Goal: Task Accomplishment & Management: Manage account settings

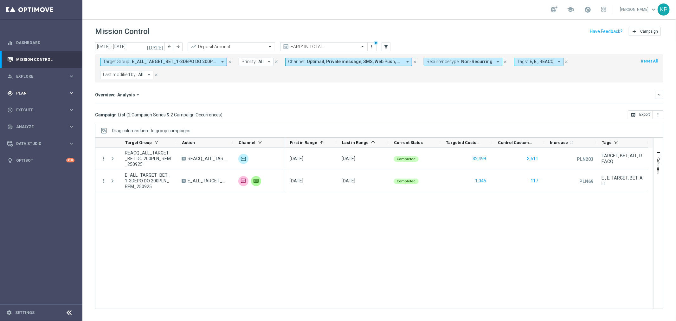
drag, startPoint x: 56, startPoint y: 89, endPoint x: 59, endPoint y: 93, distance: 4.8
click at [59, 93] on div "gps_fixed Plan keyboard_arrow_right" at bounding box center [41, 93] width 82 height 17
click at [35, 125] on span "Templates" at bounding box center [39, 125] width 45 height 4
click at [30, 138] on div "Optimail" at bounding box center [51, 135] width 62 height 10
click at [32, 130] on div "Optimail" at bounding box center [51, 135] width 62 height 10
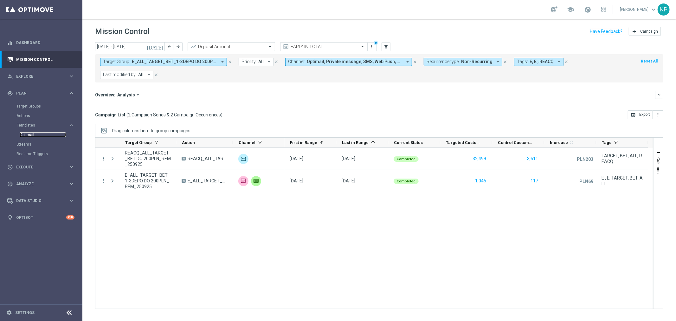
click at [27, 136] on link "Optimail" at bounding box center [43, 134] width 46 height 5
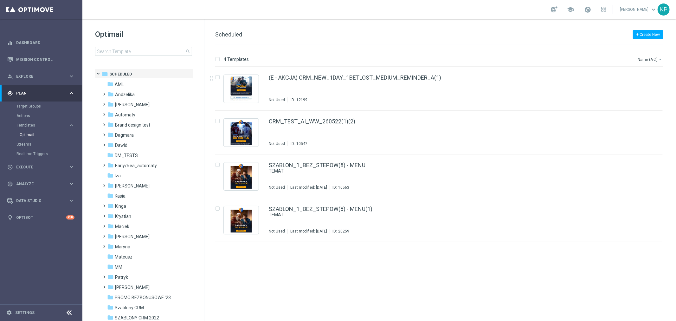
click at [162, 57] on div "Optimail search folder 1 Folder folder Scheduled more_vert folder AML more_vert" at bounding box center [143, 58] width 122 height 79
click at [160, 53] on input at bounding box center [143, 51] width 97 height 9
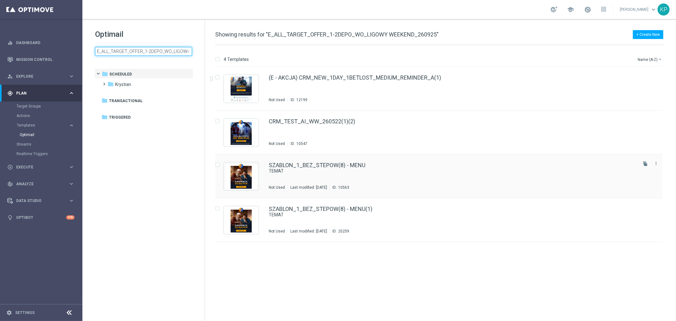
scroll to position [0, 40]
type input "E_ALL_TARGET_OFFER_1-2DEPO_WO_LIGOWY WEEKEND_260925"
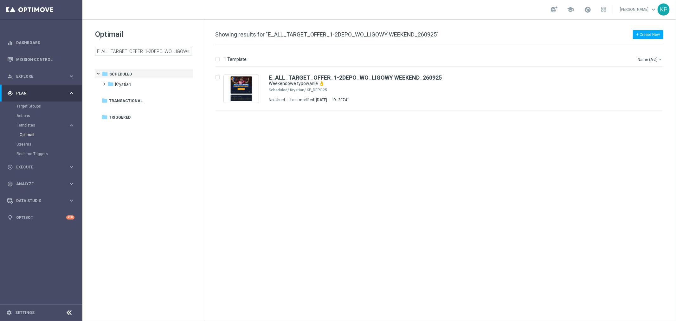
click at [358, 12] on div "school [PERSON_NAME] keyboard_arrow_down KP" at bounding box center [379, 9] width 594 height 19
click at [391, 87] on div "Krystian/ KP_DEPO25" at bounding box center [463, 89] width 346 height 5
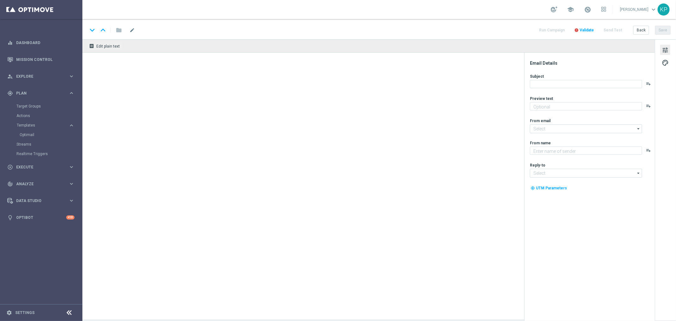
type textarea "Kursy na piłkarskie hity 🔥"
type input "[EMAIL_ADDRESS][DOMAIN_NAME]"
type textarea "STS"
type input "[EMAIL_ADDRESS][DOMAIN_NAME]"
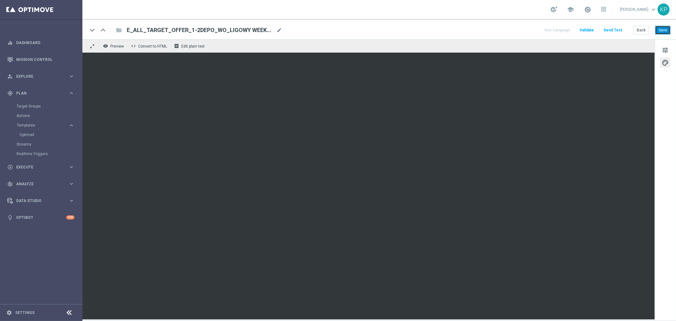
click at [667, 30] on button "Save" at bounding box center [663, 30] width 16 height 9
click at [434, 15] on div "school [PERSON_NAME] keyboard_arrow_down KP" at bounding box center [379, 9] width 594 height 19
click at [637, 29] on button "Back" at bounding box center [641, 30] width 16 height 9
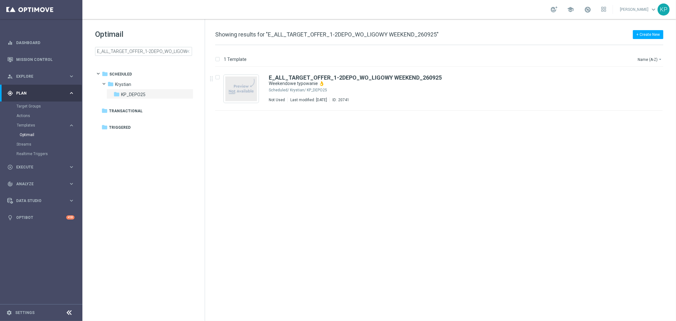
click at [188, 19] on div "Optimail E_ALL_TARGET_OFFER_1-2DEPO_WO_LIGOWY WEEKEND_260925 close folder 1 Fol…" at bounding box center [143, 58] width 122 height 79
click at [162, 48] on input "E_ALL_TARGET_OFFER_1-2DEPO_WO_LIGOWY WEEKEND_260925" at bounding box center [143, 51] width 97 height 9
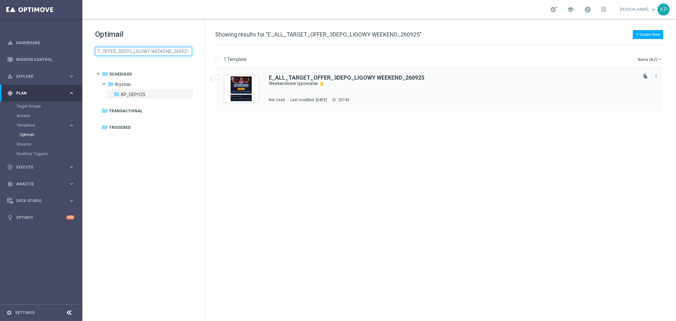
type input "E_ALL_TARGET_OFFER_3DEPO_LIGOWY WEEKEND_260925"
click at [390, 87] on div "E_ALL_TARGET_OFFER_3DEPO_LIGOWY WEEKEND_260925 Weekendowe typowanie 👌 Not Used …" at bounding box center [452, 89] width 367 height 28
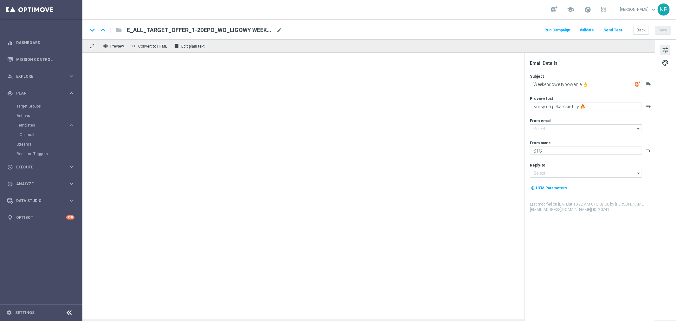
type input "[EMAIL_ADDRESS][DOMAIN_NAME]"
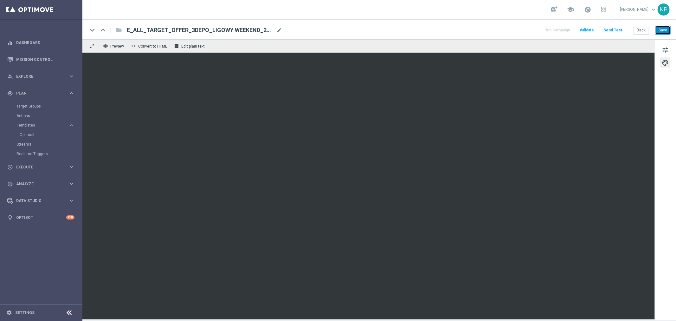
click at [658, 29] on button "Save" at bounding box center [663, 30] width 16 height 9
click at [482, 26] on div "keyboard_arrow_down keyboard_arrow_up folder E_ALL_TARGET_OFFER_3DEPO_LIGOWY WE…" at bounding box center [378, 30] width 583 height 8
click at [640, 30] on button "Back" at bounding box center [641, 30] width 16 height 9
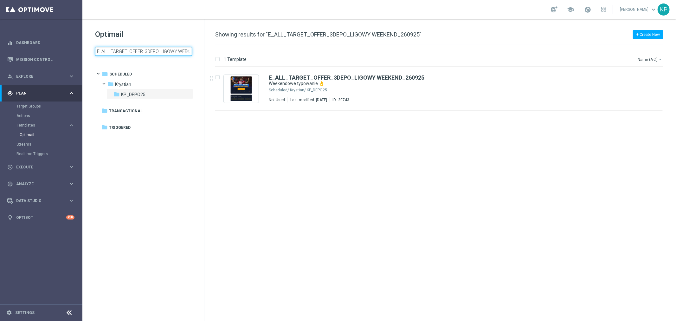
click at [145, 53] on input "E_ALL_TARGET_OFFER_3DEPO_LIGOWY WEEKEND_260925" at bounding box center [143, 51] width 97 height 9
type input "E_ALL_TARGET_OFFER_1-2DEPO_WO_LIGOWY WEEKEND_260925"
click at [442, 89] on div "Krystian/ KP_DEPO25" at bounding box center [463, 89] width 346 height 5
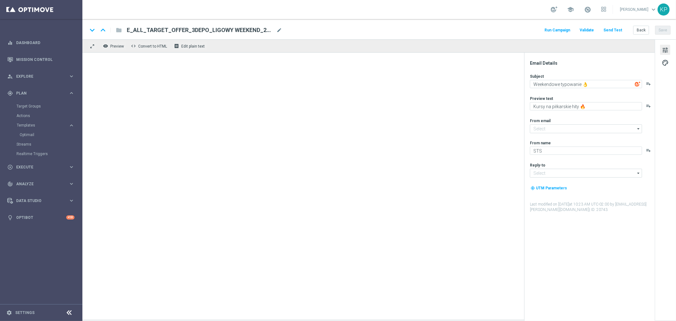
type input "[EMAIL_ADDRESS][DOMAIN_NAME]"
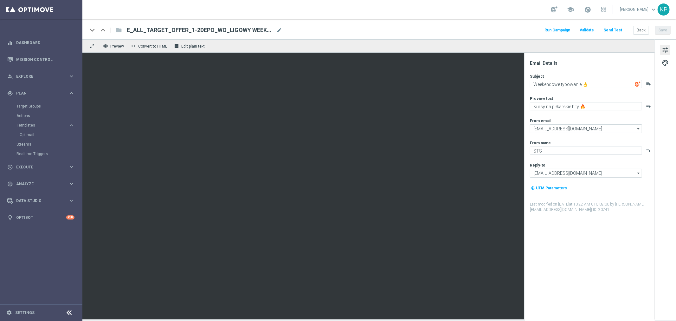
click at [615, 29] on button "Send Test" at bounding box center [613, 30] width 21 height 9
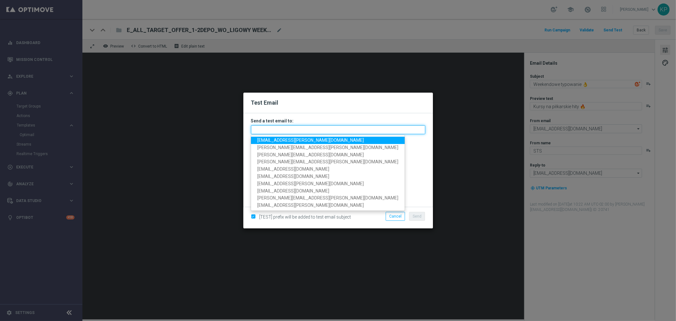
drag, startPoint x: 324, startPoint y: 126, endPoint x: 312, endPoint y: 132, distance: 12.8
click at [323, 126] on input "text" at bounding box center [338, 129] width 174 height 9
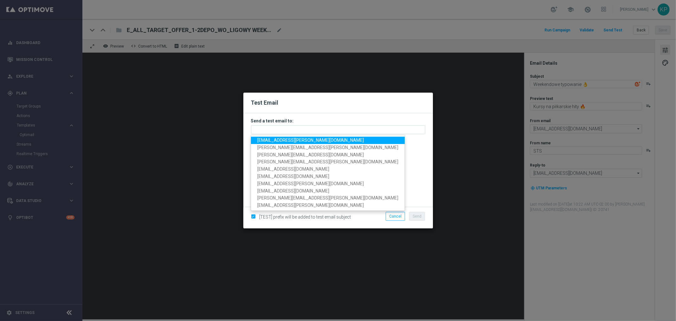
click at [299, 139] on span "[EMAIL_ADDRESS][PERSON_NAME][DOMAIN_NAME]" at bounding box center [310, 140] width 107 height 5
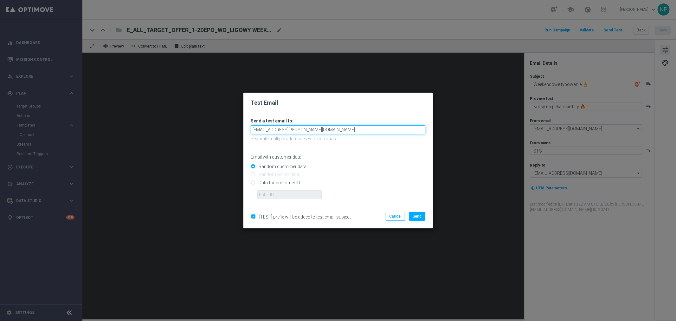
click at [319, 132] on input "[EMAIL_ADDRESS][PERSON_NAME][DOMAIN_NAME]" at bounding box center [338, 129] width 174 height 9
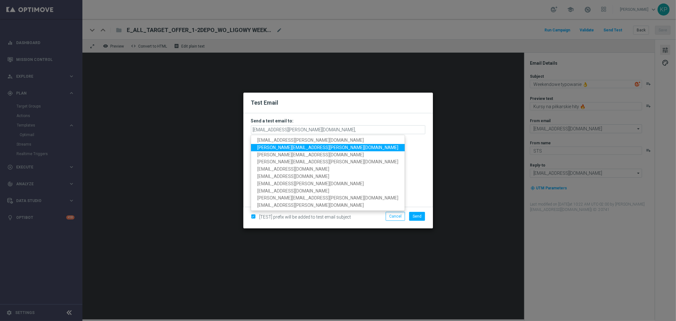
click at [309, 147] on link "[PERSON_NAME][EMAIL_ADDRESS][PERSON_NAME][DOMAIN_NAME]" at bounding box center [328, 147] width 154 height 7
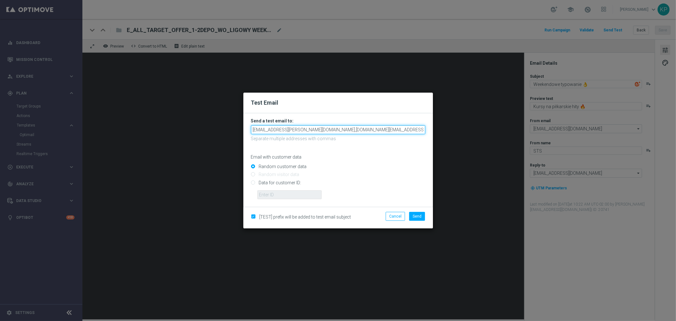
click at [368, 132] on input "[EMAIL_ADDRESS][PERSON_NAME][DOMAIN_NAME],[DOMAIN_NAME][EMAIL_ADDRESS][PERSON_N…" at bounding box center [338, 129] width 174 height 9
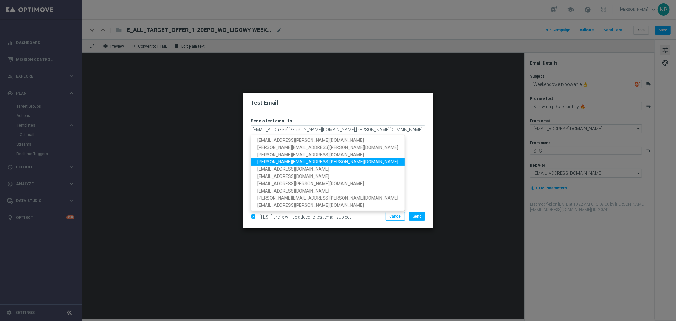
click at [298, 164] on span "[PERSON_NAME][EMAIL_ADDRESS][PERSON_NAME][DOMAIN_NAME]" at bounding box center [327, 161] width 141 height 5
type input "[EMAIL_ADDRESS][PERSON_NAME][DOMAIN_NAME],[PERSON_NAME][DOMAIN_NAME][EMAIL_ADDR…"
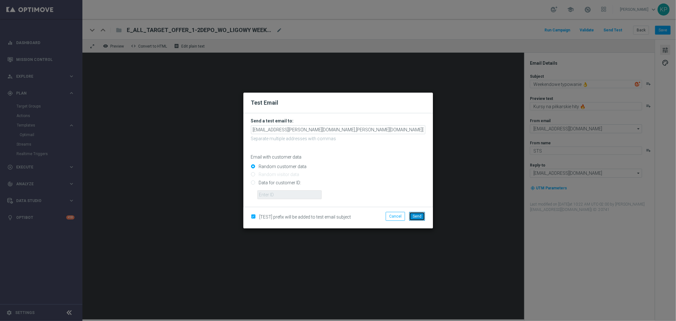
click at [418, 215] on span "Send" at bounding box center [417, 216] width 9 height 4
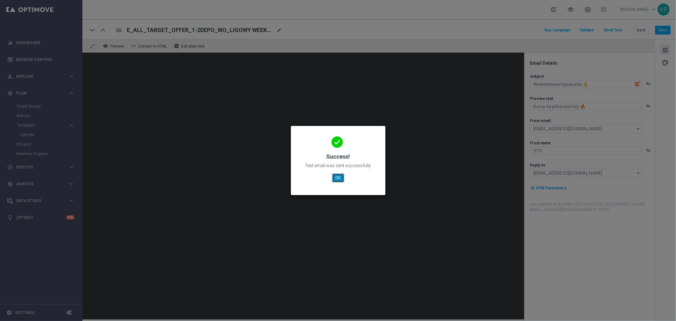
click at [333, 178] on button "OK" at bounding box center [338, 177] width 12 height 9
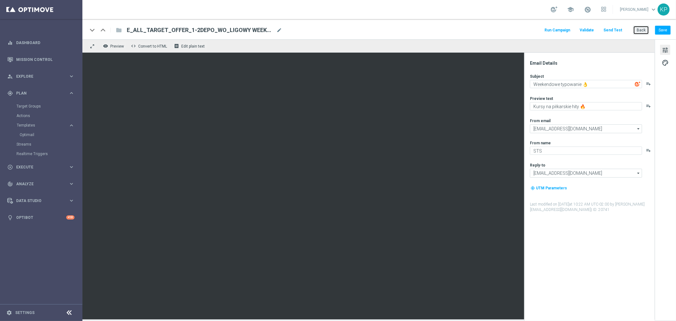
click at [634, 32] on button "Back" at bounding box center [641, 30] width 16 height 9
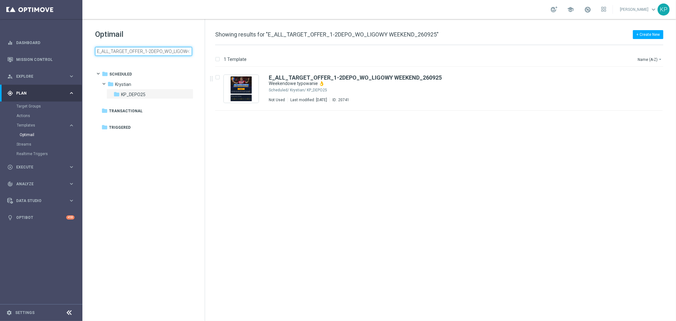
click at [161, 52] on input "E_ALL_TARGET_OFFER_1-2DEPO_WO_LIGOWY WEEKEND_260925" at bounding box center [143, 51] width 97 height 9
type input "E_ALL_TARGET_OFFER_3DEPO_LIGOWY WEEKEND_260925"
click at [391, 88] on div "Krystian/ KP_DEPO25" at bounding box center [463, 89] width 346 height 5
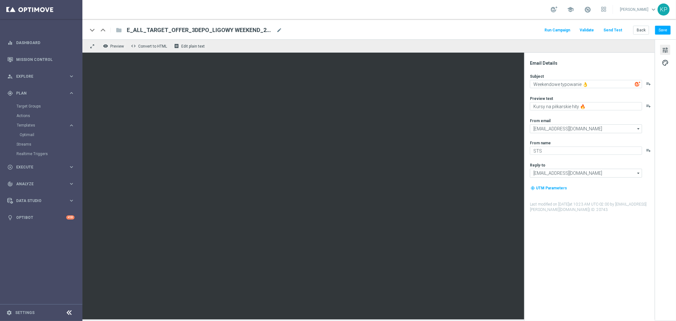
click at [617, 31] on button "Send Test" at bounding box center [613, 30] width 21 height 9
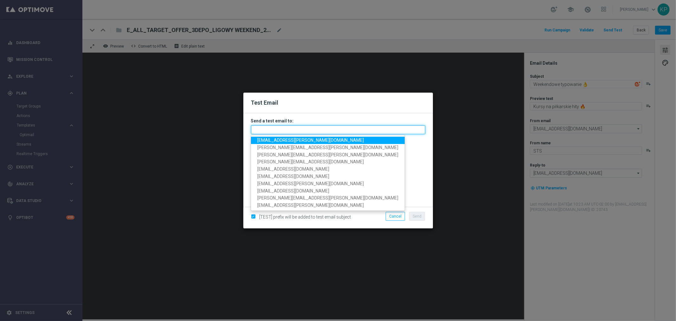
click at [325, 127] on input "text" at bounding box center [338, 129] width 174 height 9
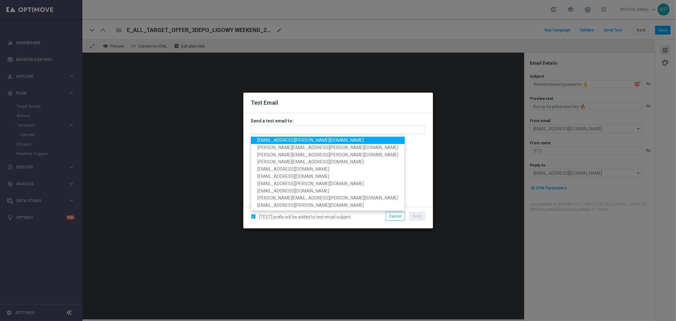
click at [293, 137] on link "[EMAIL_ADDRESS][PERSON_NAME][DOMAIN_NAME]" at bounding box center [328, 140] width 154 height 7
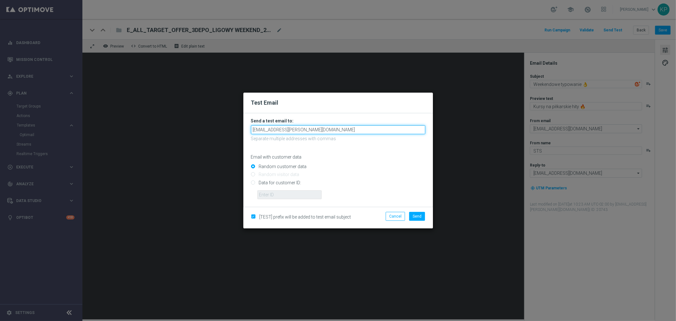
click at [315, 130] on input "[EMAIL_ADDRESS][PERSON_NAME][DOMAIN_NAME]" at bounding box center [338, 129] width 174 height 9
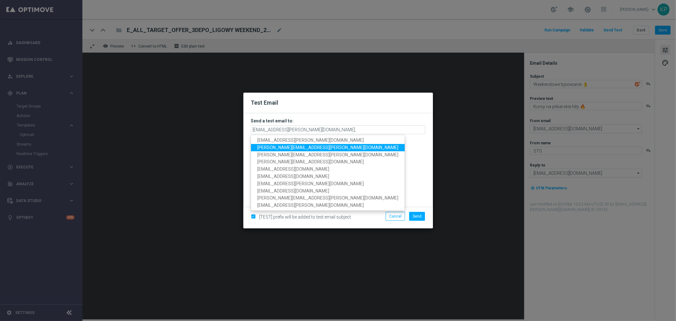
click at [299, 147] on span "[PERSON_NAME][EMAIL_ADDRESS][PERSON_NAME][DOMAIN_NAME]" at bounding box center [327, 147] width 141 height 5
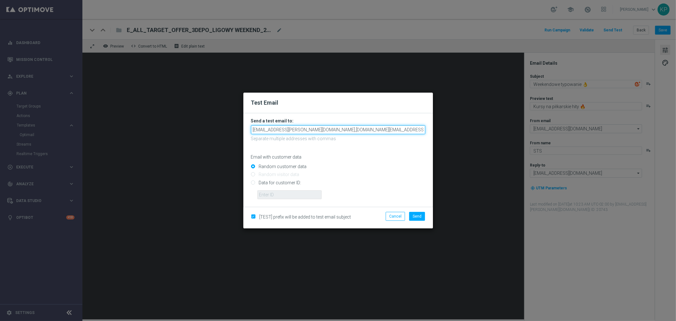
click at [360, 133] on input "[EMAIL_ADDRESS][PERSON_NAME][DOMAIN_NAME],[DOMAIN_NAME][EMAIL_ADDRESS][PERSON_N…" at bounding box center [338, 129] width 174 height 9
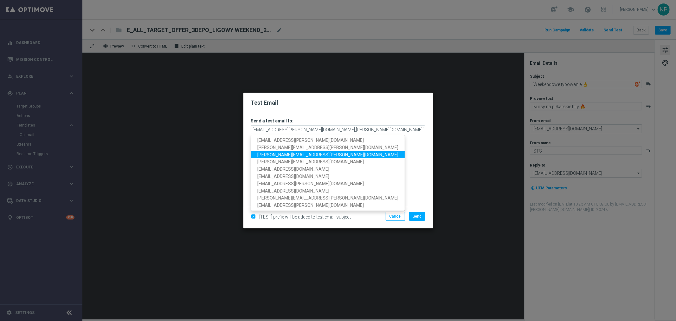
click at [295, 153] on span "[PERSON_NAME][EMAIL_ADDRESS][PERSON_NAME][DOMAIN_NAME]" at bounding box center [327, 154] width 141 height 5
type input "[EMAIL_ADDRESS][PERSON_NAME][DOMAIN_NAME],[PERSON_NAME][DOMAIN_NAME][EMAIL_ADDR…"
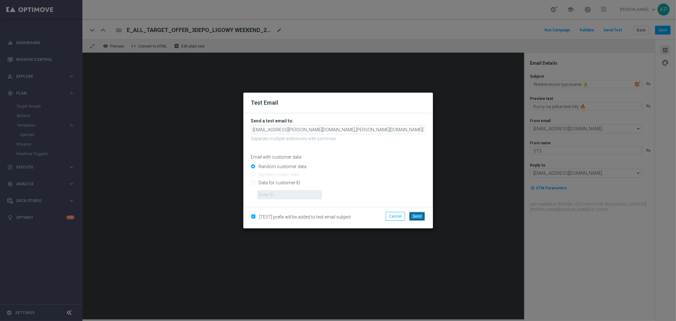
click at [414, 214] on span "Send" at bounding box center [417, 216] width 9 height 4
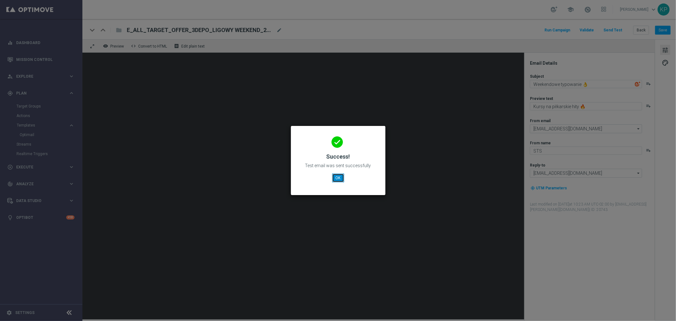
click at [343, 178] on button "OK" at bounding box center [338, 177] width 12 height 9
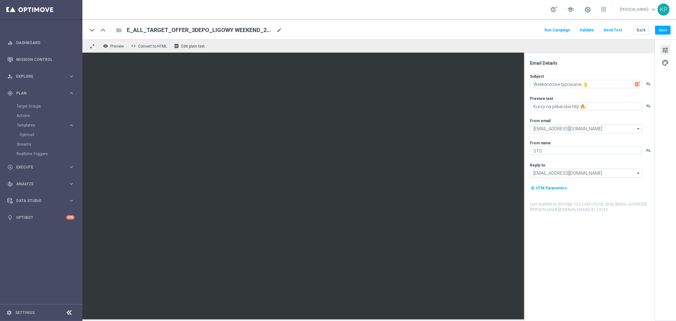
click at [436, 26] on div "keyboard_arrow_down keyboard_arrow_up folder E_ALL_TARGET_OFFER_3DEPO_LIGOWY WE…" at bounding box center [378, 30] width 583 height 8
click at [494, 10] on div "school [PERSON_NAME] keyboard_arrow_down KP" at bounding box center [379, 9] width 594 height 19
click at [640, 29] on button "Back" at bounding box center [641, 30] width 16 height 9
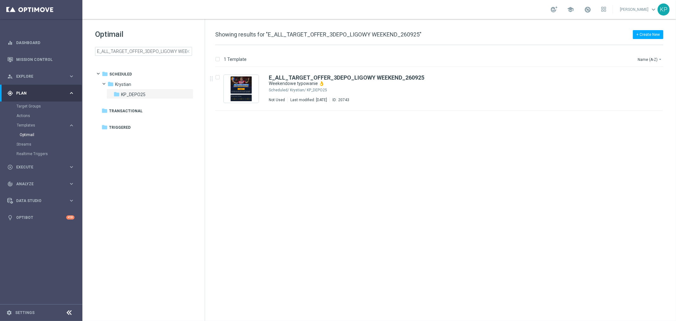
click at [423, 15] on div "school [PERSON_NAME] keyboard_arrow_down KP" at bounding box center [379, 9] width 594 height 19
click at [45, 105] on link "Target Groups" at bounding box center [40, 106] width 49 height 5
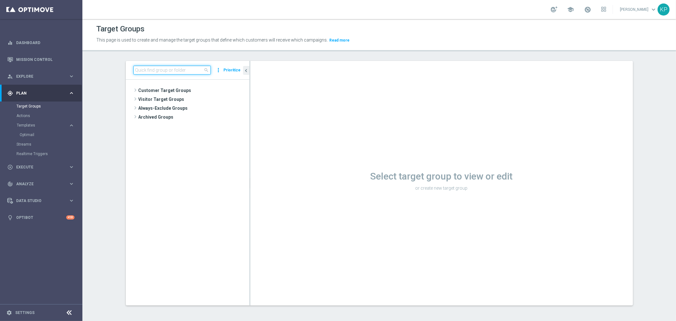
click at [180, 67] on input at bounding box center [171, 70] width 77 height 9
paste input "E_ALL_TARGET_DEPO_3DEPO_50 DO 200PLN_260925"
click at [194, 110] on span "E_ALL_TARGET_DEPO_3DEPO_50 DO 200PLN_260925" at bounding box center [196, 108] width 77 height 5
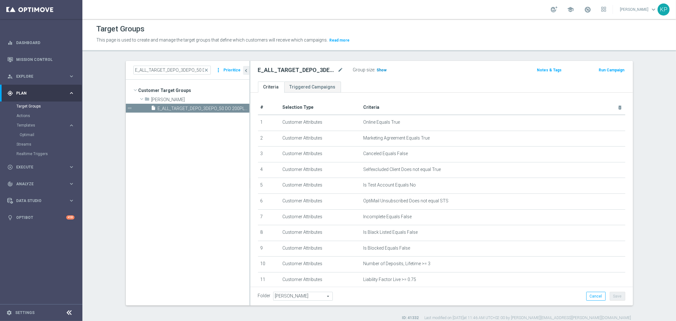
click at [378, 70] on span "Show" at bounding box center [382, 70] width 10 height 4
click at [367, 83] on ul "Criteria Triggered Campaigns" at bounding box center [441, 86] width 383 height 11
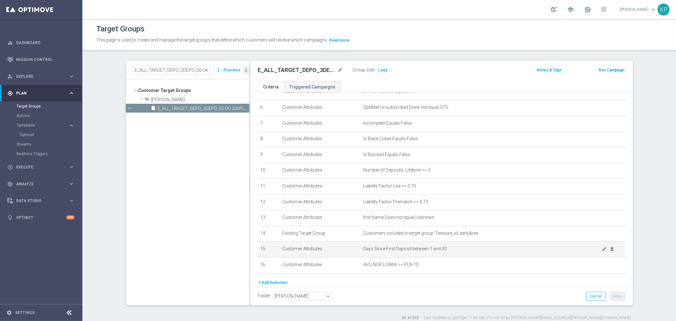
scroll to position [115, 0]
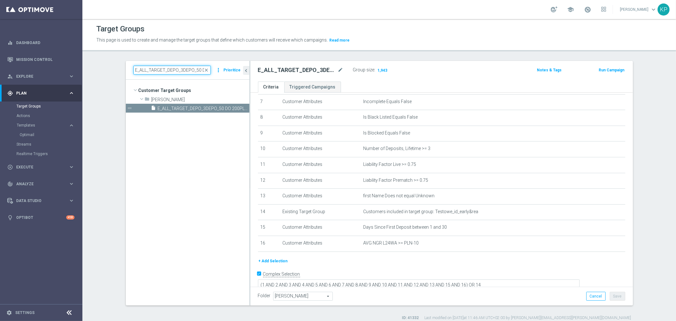
click at [191, 68] on input "E_ALL_TARGET_DEPO_3DEPO_50 DO 200PLN_260925" at bounding box center [171, 70] width 77 height 9
paste input "REACQ_ALL_TARGET_CASHBACK DZIENNY_100 DO 3"
type input "REACQ_ALL_TARGET_CASHBACK DZIENNY_100 DO 300PLN_260925"
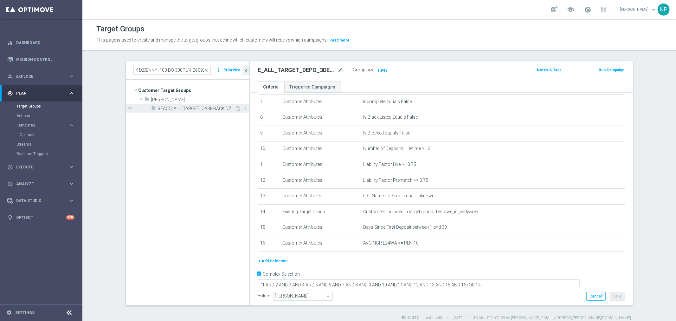
click at [198, 108] on span "REACQ_ALL_TARGET_CASHBACK DZIENNY_100 DO 300PLN_260925" at bounding box center [196, 108] width 77 height 5
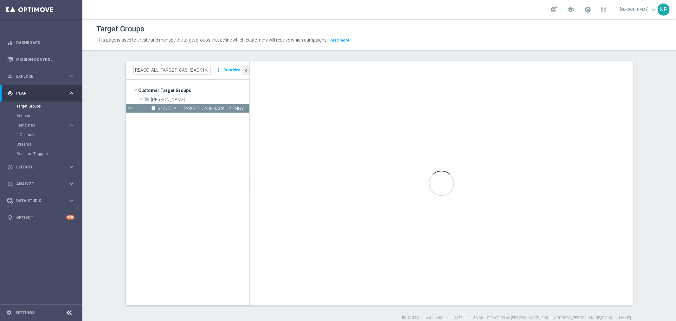
type textarea "(1 AND 2 AND 3 AND 4 AND 5 AND 6 AND 7 AND 8 AND 9 AND 10 AND 11 AND 12 AND 13 …"
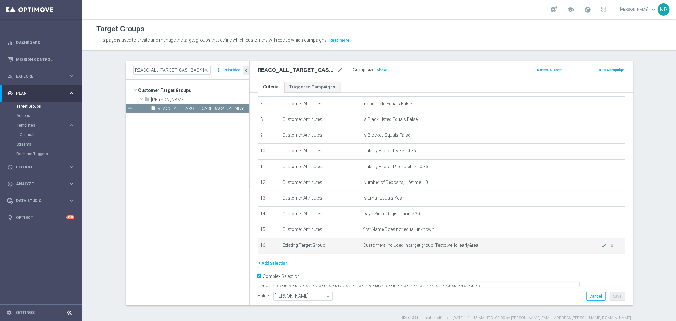
scroll to position [115, 0]
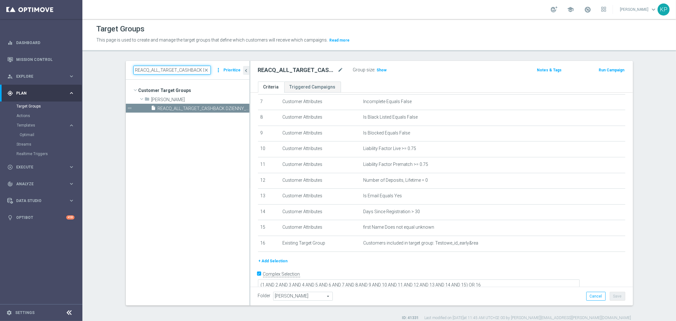
click at [185, 69] on input "REACQ_ALL_TARGET_CASHBACK DZIENNY_100 DO 300PLN_260925" at bounding box center [171, 70] width 77 height 9
paste input "E_ALL_TARGET_CASHBACK DZIENNY_1DEPO"
type input "E_ALL_TARGET_CASHBACK DZIENNY_1DEPO_100 DO 300PLN_260925"
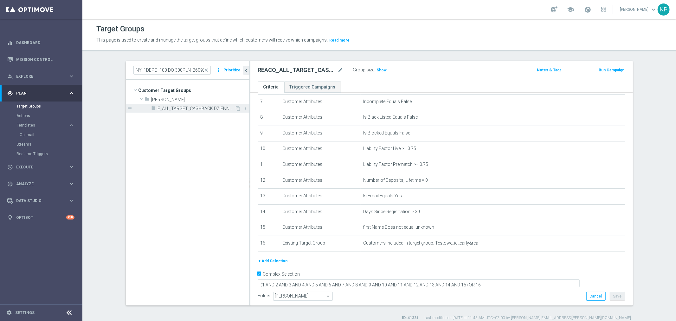
click at [202, 109] on span "E_ALL_TARGET_CASHBACK DZIENNY_1DEPO_100 DO 300PLN_260925" at bounding box center [196, 108] width 77 height 5
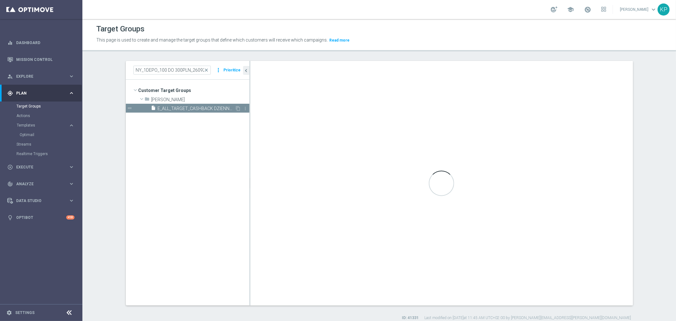
scroll to position [0, 0]
type textarea "(1 AND 2 AND 3 AND 4 AND 5 AND 6 AND 7 AND 8 AND 9 AND 10 AND 11 AND 12 AND 13 …"
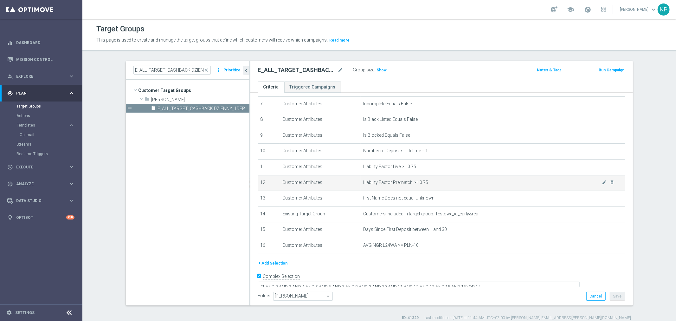
scroll to position [115, 0]
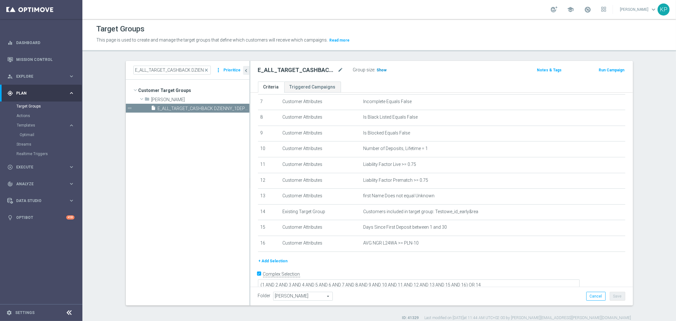
click at [381, 68] on span "Show" at bounding box center [382, 70] width 10 height 4
click at [382, 83] on ul "Criteria Triggered Campaigns" at bounding box center [441, 86] width 383 height 11
click at [182, 65] on div "E_ALL_TARGET_CASHBACK DZIENNY_1DEPO_100 DO 300PLN_260925 close more_vert Priori…" at bounding box center [188, 70] width 124 height 19
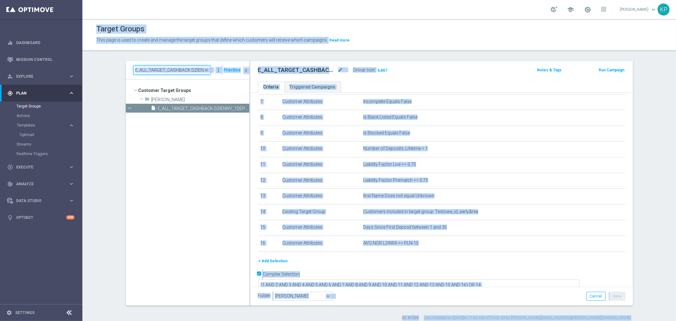
click at [181, 68] on input "E_ALL_TARGET_CASHBACK DZIENNY_1DEPO_100 DO 300PLN_260925" at bounding box center [171, 70] width 77 height 9
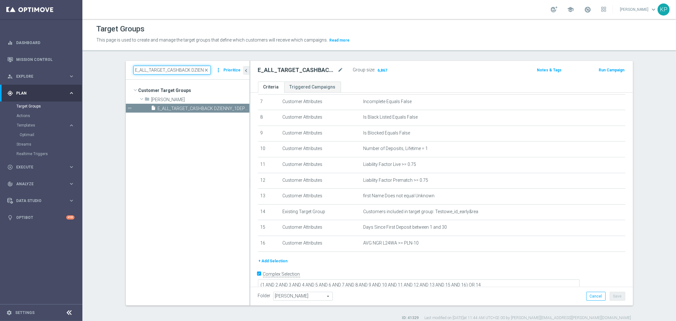
paste input "2"
type input "E_ALL_TARGET_CASHBACK DZIENNY_2DEPO_100 DO 300PLN_260925"
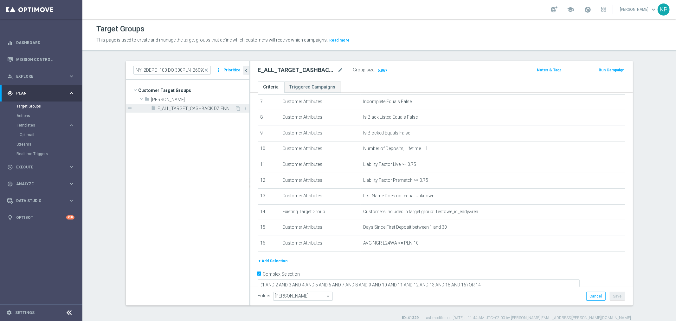
click at [184, 109] on span "E_ALL_TARGET_CASHBACK DZIENNY_2DEPO_100 DO 300PLN_260925" at bounding box center [196, 108] width 77 height 5
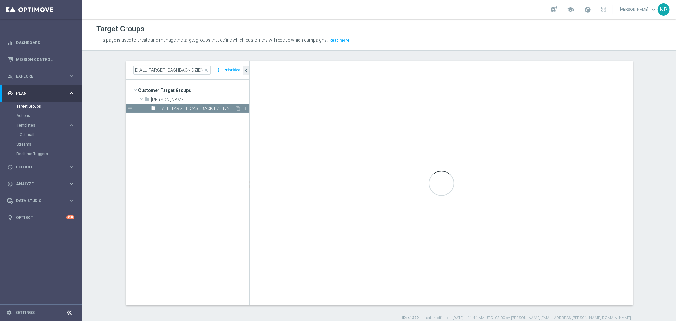
type textarea "(1 AND 2 AND 3 AND 4 AND 5 AND 6 AND 7 AND 8 AND 9 AND 10 AND 11 AND 12 AND 13 …"
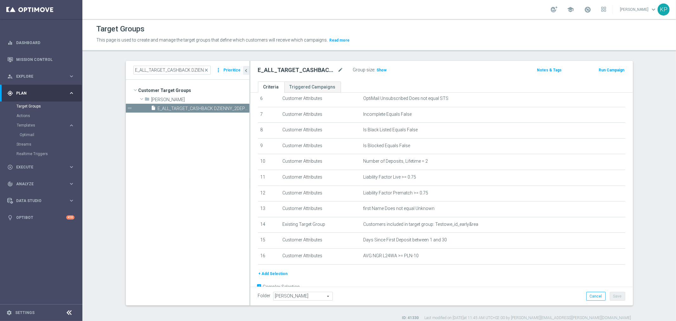
scroll to position [106, 0]
click at [377, 68] on span "Show" at bounding box center [382, 70] width 10 height 4
click at [51, 60] on link "Mission Control" at bounding box center [45, 59] width 58 height 17
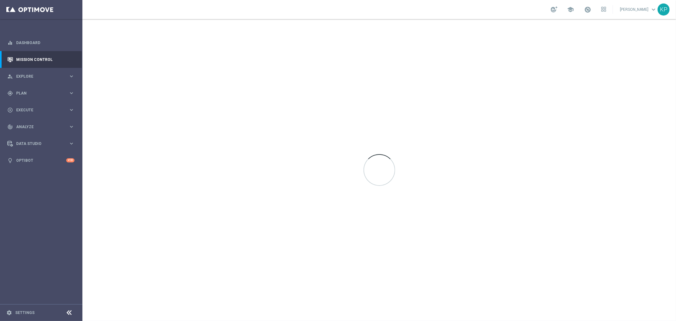
click at [261, 13] on div "school [PERSON_NAME] keyboard_arrow_down KP" at bounding box center [379, 9] width 594 height 19
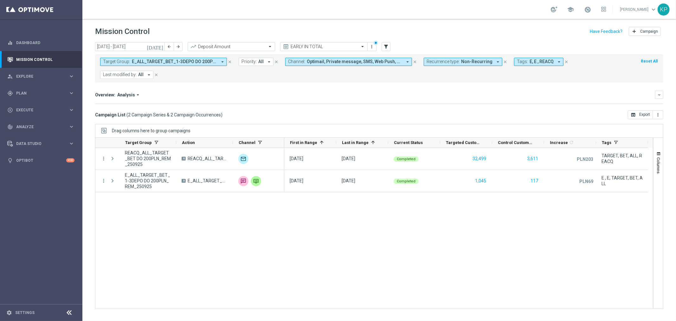
click at [462, 81] on div "Target Group: E_ALL_TARGET_BET_1-3DEPO DO 200PLN_REM_250925, REACQ_ALL_TARGET_B…" at bounding box center [379, 68] width 568 height 28
click at [484, 64] on button "Recurrence type: Non-Recurring arrow_drop_down" at bounding box center [463, 62] width 79 height 8
click at [400, 87] on mini-dashboard "Overview: Analysis arrow_drop_down keyboard_arrow_down Increase In Deposit Amou…" at bounding box center [379, 96] width 568 height 28
click at [163, 48] on icon "[DATE]" at bounding box center [155, 47] width 17 height 6
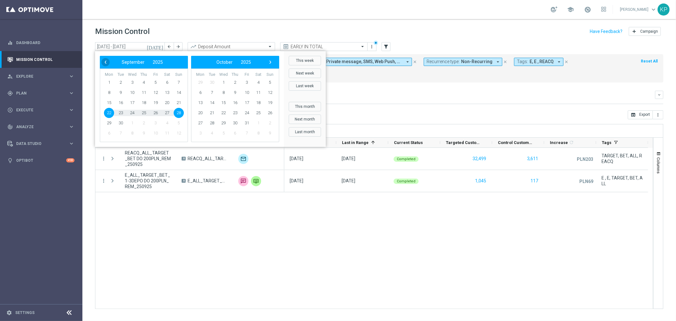
click at [108, 64] on span "‹" at bounding box center [105, 62] width 8 height 8
click at [211, 80] on span "1" at bounding box center [212, 82] width 10 height 10
click at [267, 62] on span "›" at bounding box center [270, 62] width 8 height 8
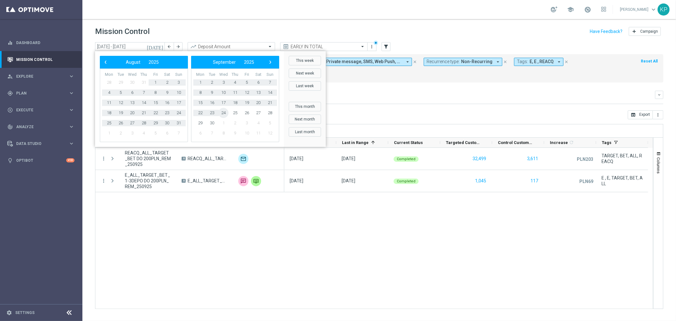
click at [225, 109] on span "24" at bounding box center [223, 113] width 10 height 10
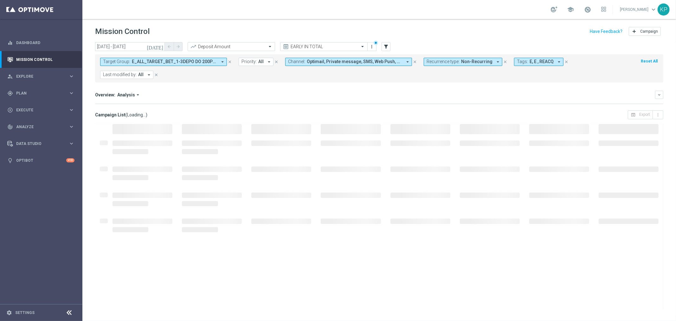
click at [181, 62] on span "E_ALL_TARGET_BET_1-3DEPO DO 200PLN_REM_250925, REACQ_ALL_TARGET_BET DO 200PLN_R…" at bounding box center [174, 61] width 85 height 5
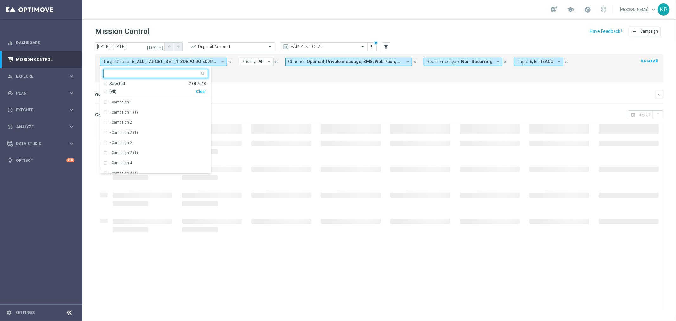
click at [115, 83] on div "Selected" at bounding box center [117, 83] width 16 height 5
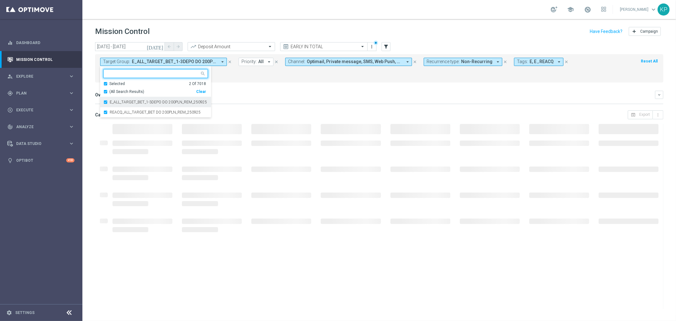
click at [115, 102] on label "E_ALL_TARGET_BET_1-3DEPO DO 200PLN_REM_250925" at bounding box center [158, 102] width 97 height 4
click at [119, 104] on label "REACQ_ALL_TARGET_BET DO 200PLN_REM_250925" at bounding box center [155, 102] width 91 height 4
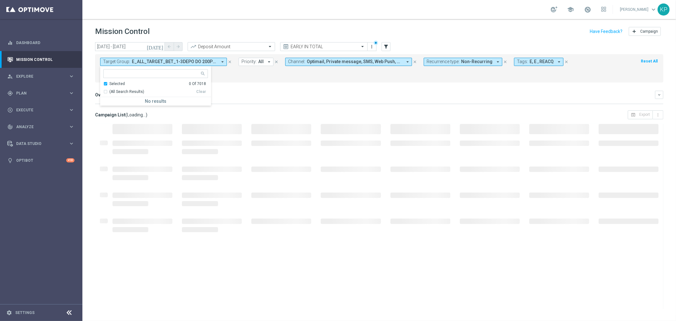
click at [281, 82] on div "Target Group: E_ALL_TARGET_BET_1-3DEPO DO 200PLN_REM_250925, REACQ_ALL_TARGET_B…" at bounding box center [379, 68] width 568 height 28
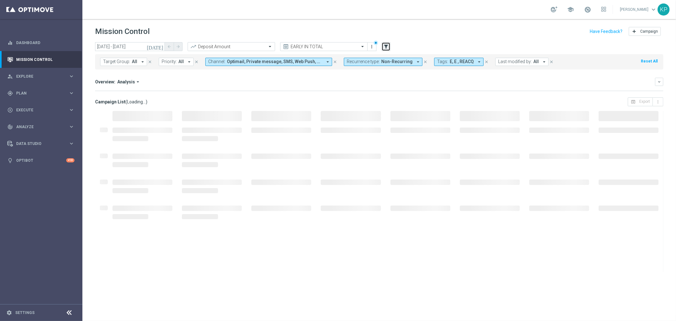
click at [389, 47] on icon "filter_alt" at bounding box center [386, 47] width 6 height 6
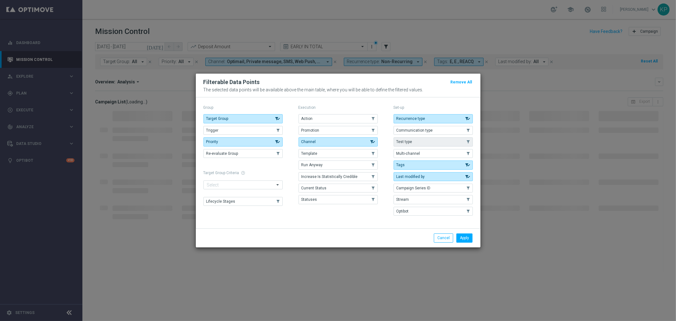
click at [414, 140] on button "Test type" at bounding box center [433, 141] width 79 height 9
click at [465, 233] on button "Apply" at bounding box center [465, 237] width 16 height 9
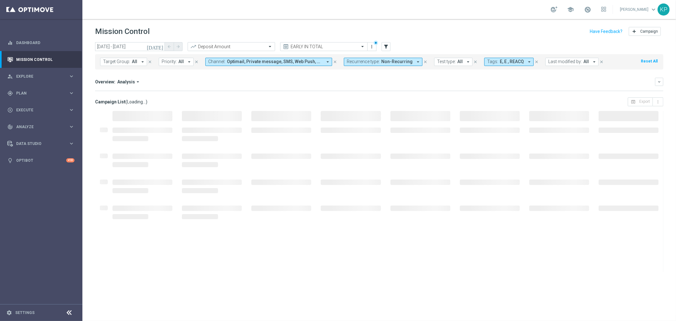
click at [450, 61] on span "Test type:" at bounding box center [446, 61] width 19 height 5
click at [444, 95] on label "A/B" at bounding box center [447, 97] width 7 height 4
click at [444, 106] on label "A/B/N" at bounding box center [449, 107] width 11 height 4
click at [394, 78] on div "Overview: Analysis arrow_drop_down keyboard_arrow_down" at bounding box center [379, 82] width 568 height 8
click at [373, 80] on div "Overview: Analysis arrow_drop_down" at bounding box center [375, 82] width 560 height 6
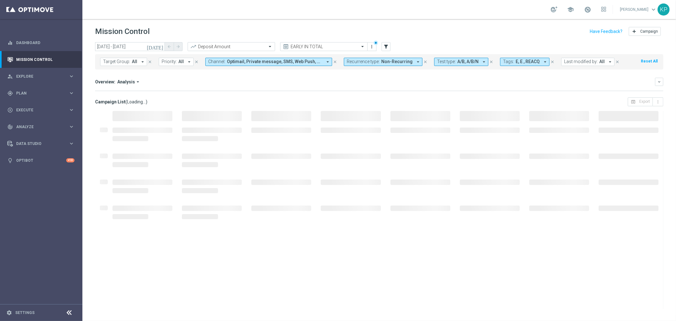
click at [413, 87] on div "Overview: Analysis arrow_drop_down keyboard_arrow_down Increase In Deposit Amou…" at bounding box center [379, 84] width 568 height 13
click at [586, 9] on span at bounding box center [587, 9] width 7 height 7
click at [503, 12] on div "school [PERSON_NAME] keyboard_arrow_down KP" at bounding box center [379, 9] width 594 height 19
click at [381, 91] on div "Increase In Deposit Amount refresh Calculating... This may take a few minutes R…" at bounding box center [379, 91] width 568 height 0
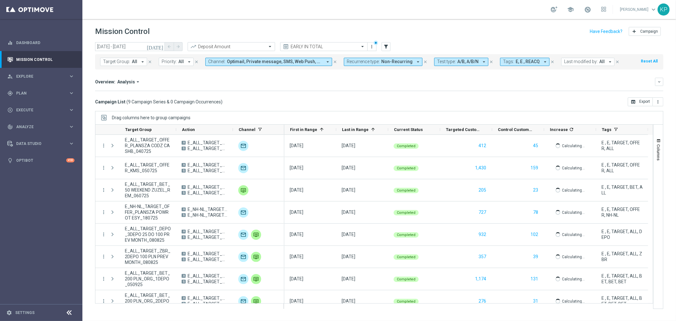
click at [328, 96] on mini-dashboard "Overview: Analysis arrow_drop_down keyboard_arrow_down Increase In Deposit Amou…" at bounding box center [379, 83] width 568 height 28
drag, startPoint x: 231, startPoint y: 129, endPoint x: 253, endPoint y: 128, distance: 21.6
click at [253, 128] on div "Target Group Action" at bounding box center [189, 130] width 189 height 10
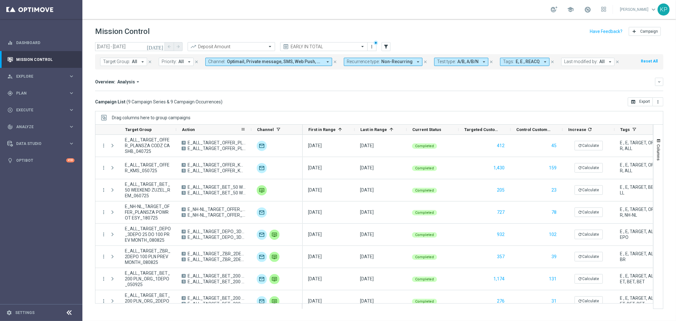
drag, startPoint x: 232, startPoint y: 129, endPoint x: 251, endPoint y: 129, distance: 18.4
click at [251, 129] on div at bounding box center [251, 130] width 3 height 10
click at [366, 61] on span "Recurrence type:" at bounding box center [363, 61] width 33 height 5
click at [359, 107] on label "Recurring" at bounding box center [361, 107] width 16 height 4
click at [314, 83] on div "Overview: Analysis arrow_drop_down" at bounding box center [375, 82] width 560 height 6
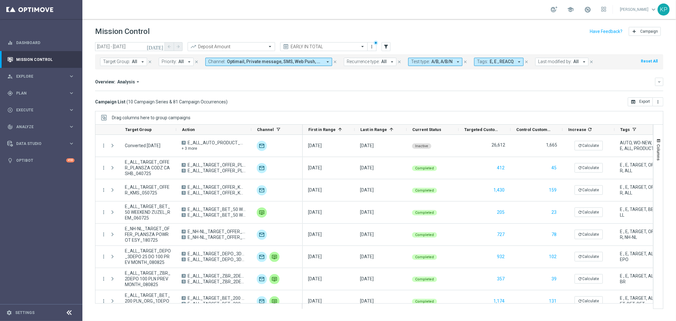
click at [411, 62] on span "Test type:" at bounding box center [420, 61] width 19 height 5
click at [384, 73] on mini-dashboard "Overview: Analysis arrow_drop_down keyboard_arrow_down Increase In Deposit Amou…" at bounding box center [379, 83] width 568 height 28
click at [376, 64] on span "Recurrence type:" at bounding box center [363, 61] width 33 height 5
click at [362, 105] on label "Recurring" at bounding box center [361, 107] width 16 height 4
click at [319, 85] on div "Overview: Analysis arrow_drop_down keyboard_arrow_down" at bounding box center [379, 82] width 568 height 8
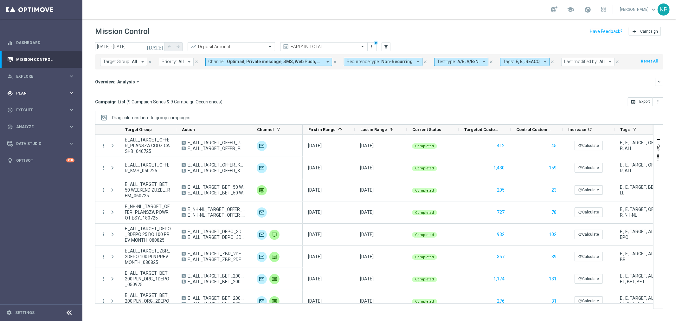
click at [65, 89] on div "gps_fixed Plan keyboard_arrow_right" at bounding box center [41, 93] width 82 height 17
click at [145, 48] on input "[DATE] - [DATE]" at bounding box center [130, 46] width 70 height 9
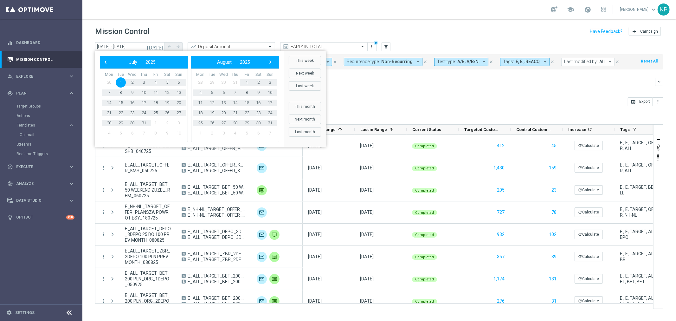
click at [292, 58] on button "This week" at bounding box center [305, 61] width 32 height 10
type input "[DATE] - [DATE]"
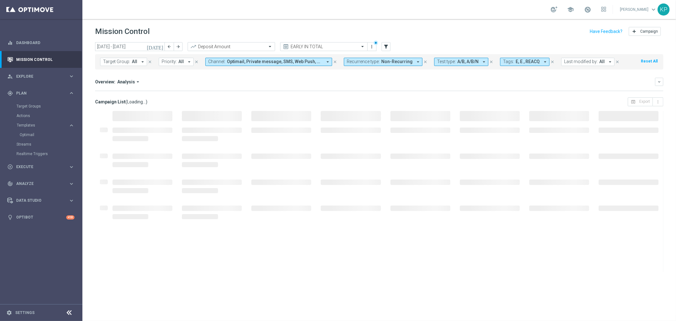
click at [454, 64] on button "Test type: A/B, A/B/N arrow_drop_down" at bounding box center [461, 62] width 54 height 8
click at [437, 86] on div "(All)" at bounding box center [449, 86] width 24 height 5
click at [403, 72] on mini-dashboard "Overview: Analysis arrow_drop_down keyboard_arrow_down Increase In Deposit Amou…" at bounding box center [379, 83] width 568 height 28
click at [34, 133] on link "Optimail" at bounding box center [43, 134] width 46 height 5
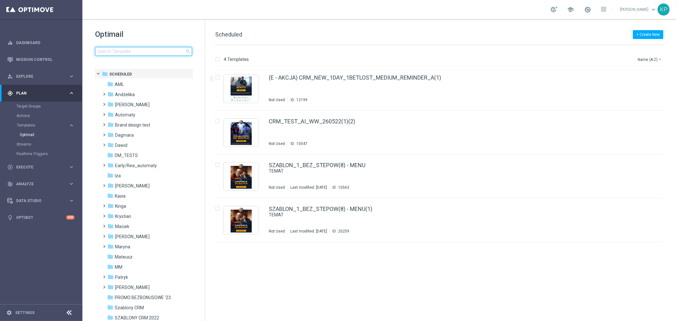
click at [152, 53] on input at bounding box center [143, 51] width 97 height 9
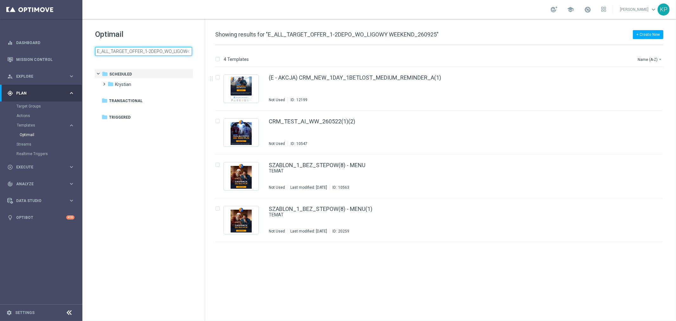
scroll to position [0, 40]
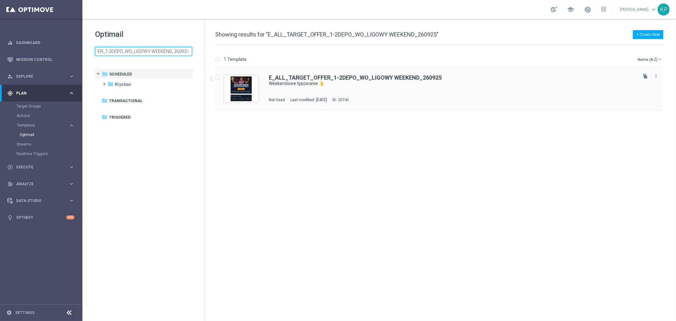
type input "E_ALL_TARGET_OFFER_1-2DEPO_WO_LIGOWY WEEKEND_260925"
click at [315, 90] on div "Krystian/ KP_DEPO25" at bounding box center [463, 89] width 346 height 5
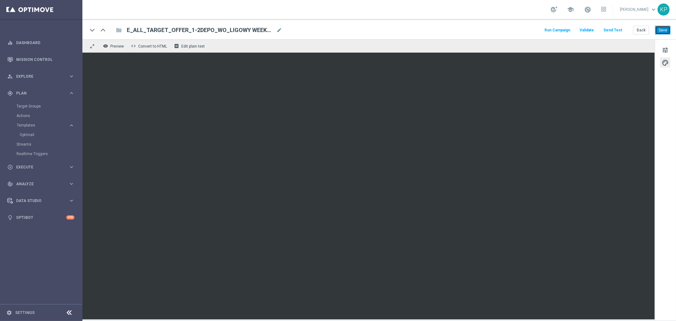
click at [660, 29] on button "Save" at bounding box center [663, 30] width 16 height 9
click at [638, 27] on button "Back" at bounding box center [641, 30] width 16 height 9
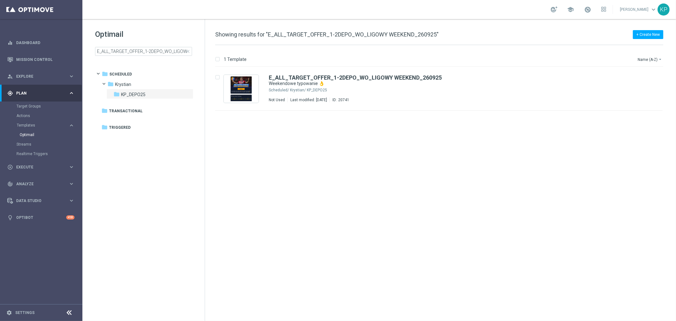
click at [238, 8] on div "school [PERSON_NAME] keyboard_arrow_down KP" at bounding box center [379, 9] width 594 height 19
click at [141, 49] on input "E_ALL_TARGET_OFFER_1-2DEPO_WO_LIGOWY WEEKEND_260925" at bounding box center [143, 51] width 97 height 9
type input "E_ALL_TARGET_OFFER_3DEPO_LIGOWY WEEKEND_260925"
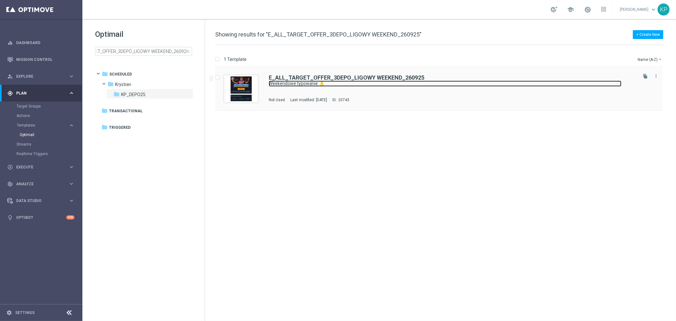
click at [375, 86] on link "Weekendowe typowanie 👌" at bounding box center [445, 84] width 353 height 6
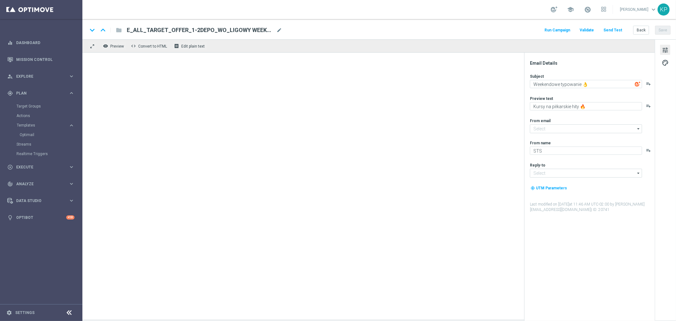
type input "[EMAIL_ADDRESS][DOMAIN_NAME]"
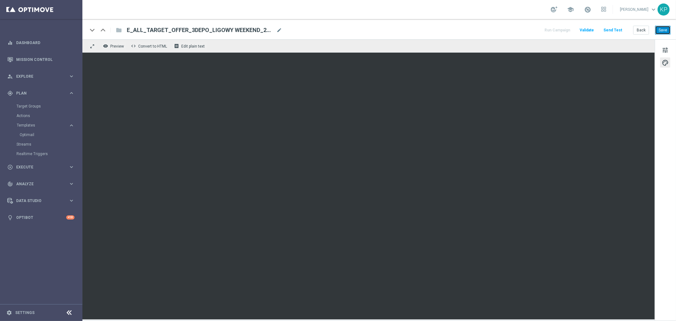
click at [667, 34] on button "Save" at bounding box center [663, 30] width 16 height 9
click at [455, 15] on div "school [PERSON_NAME] keyboard_arrow_down KP" at bounding box center [379, 9] width 594 height 19
click at [633, 29] on div "Run Campaign Validate Send Test Back Save" at bounding box center [607, 30] width 127 height 8
click at [638, 29] on button "Back" at bounding box center [641, 30] width 16 height 9
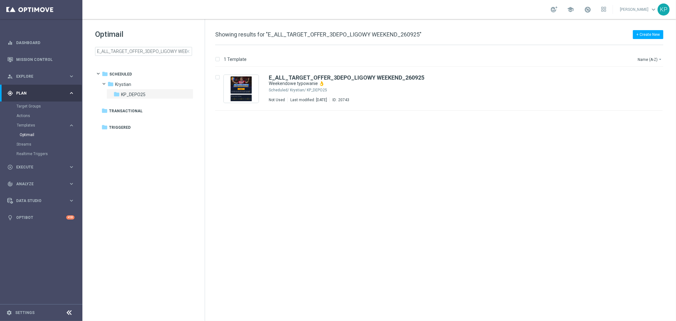
click at [479, 23] on div "+ Create New Showing results for "E_ALL_TARGET_OFFER_3DEPO_LIGOWY WEEKEND_26092…" at bounding box center [440, 170] width 471 height 302
drag, startPoint x: 67, startPoint y: 58, endPoint x: 59, endPoint y: 6, distance: 52.6
click at [67, 58] on link "Mission Control" at bounding box center [45, 59] width 58 height 17
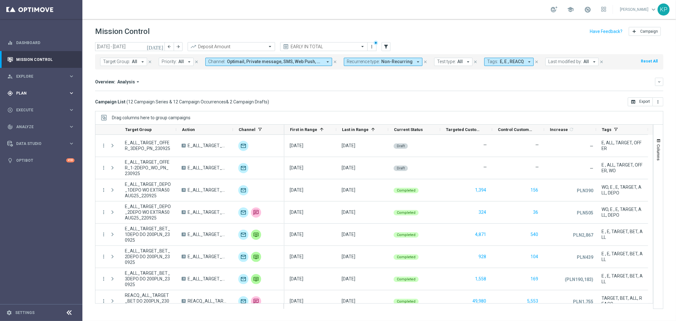
click at [66, 87] on div "gps_fixed Plan keyboard_arrow_right" at bounding box center [41, 93] width 82 height 17
click at [37, 103] on div "Target Groups" at bounding box center [48, 106] width 65 height 10
drag, startPoint x: 31, startPoint y: 104, endPoint x: 162, endPoint y: 1, distance: 166.5
click at [31, 104] on link "Target Groups" at bounding box center [40, 106] width 49 height 5
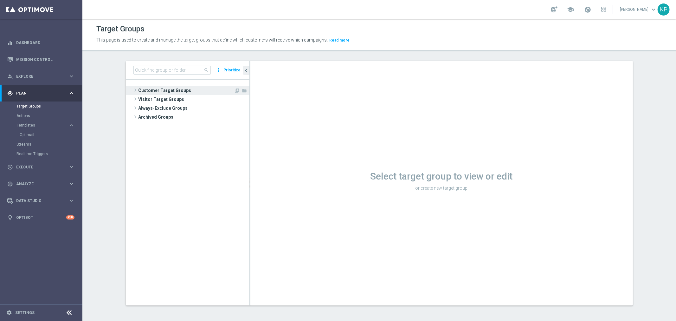
click at [181, 90] on span "Customer Target Groups" at bounding box center [187, 90] width 96 height 9
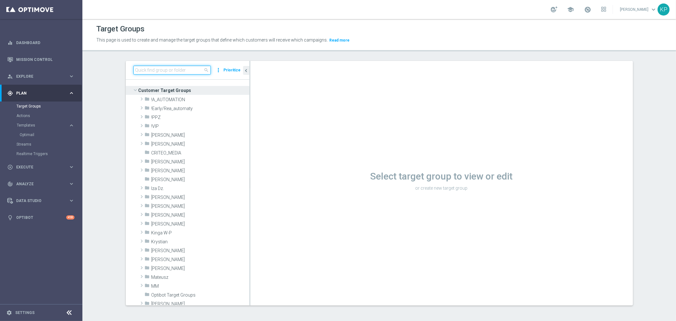
click at [178, 66] on input at bounding box center [171, 70] width 77 height 9
paste input "E_ALL_TARGET_OFFER_1DEPO WO BARCELONA_210925"
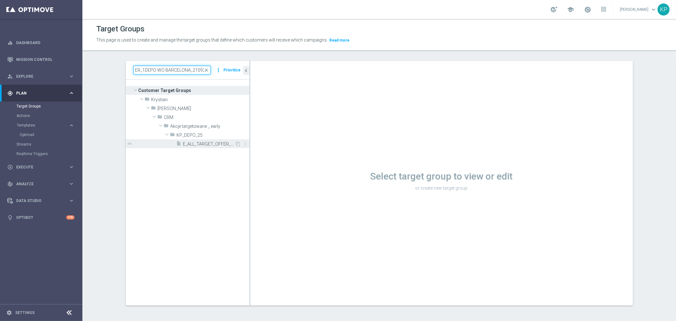
type input "E_ALL_TARGET_OFFER_1DEPO WO BARCELONA_210925"
click at [192, 141] on span "E_ALL_TARGET_OFFER_1DEPO WO BARCELONA_210925" at bounding box center [209, 143] width 52 height 5
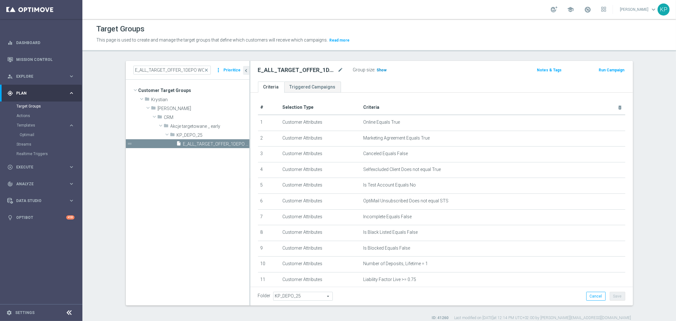
click at [377, 68] on span "Show" at bounding box center [382, 70] width 10 height 4
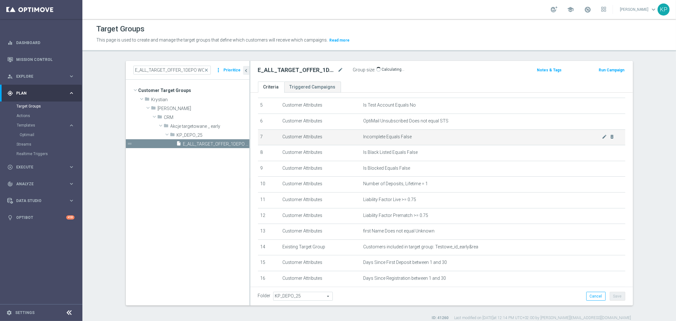
scroll to position [146, 0]
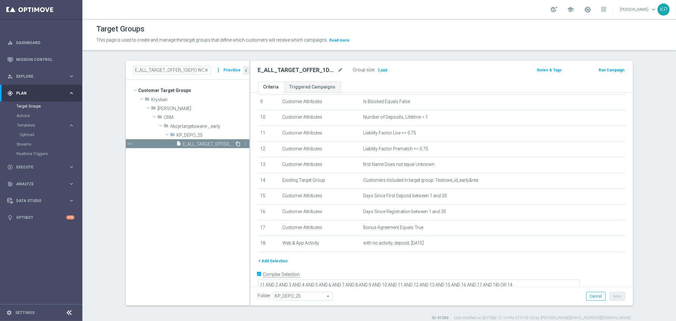
click at [236, 143] on icon "content_copy" at bounding box center [238, 143] width 5 height 5
click at [338, 71] on icon "mode_edit" at bounding box center [341, 70] width 6 height 8
click at [330, 71] on input "Copy of E_ALL_TARGET_OFFER_1DEPO WO BARCELONA_210925" at bounding box center [301, 70] width 86 height 9
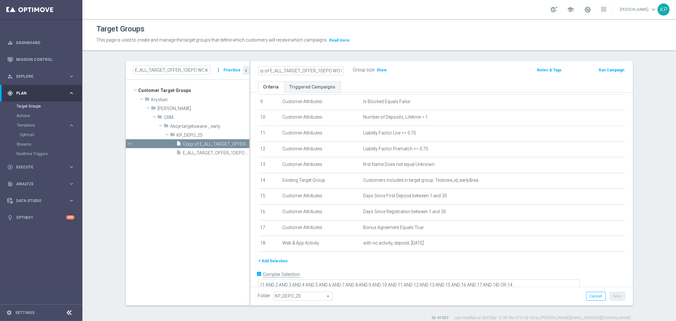
drag, startPoint x: 297, startPoint y: 70, endPoint x: 258, endPoint y: 68, distance: 39.7
click at [258, 68] on input "Copy of E_ALL_TARGET_OFFER_1DEPO WO BARCELONA_280925" at bounding box center [301, 70] width 86 height 9
click at [284, 74] on input "Copy of E_ALL_TARGET_OFFER_1DEPO WO BARCELONA_280925" at bounding box center [301, 70] width 86 height 9
drag, startPoint x: 267, startPoint y: 71, endPoint x: 204, endPoint y: 69, distance: 63.8
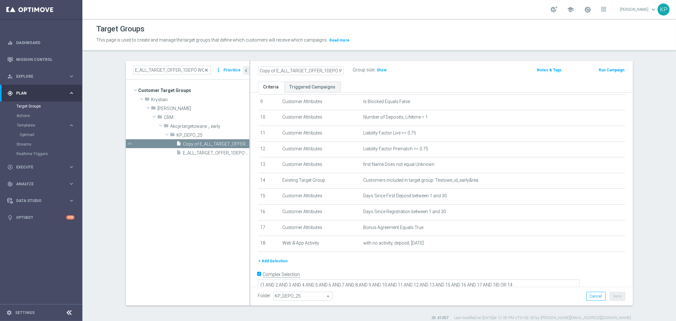
click at [204, 69] on as-split "E_ALL_TARGET_OFFER_1DEPO WO BARCELONA_210925 close more_vert Prioritize Custome…" at bounding box center [379, 183] width 507 height 244
drag, startPoint x: 319, startPoint y: 70, endPoint x: 350, endPoint y: 71, distance: 30.8
click at [350, 71] on div "E_ALL_TARGET_OFFER_1DEPO WO BARCELONA_280925 Group size : Show" at bounding box center [378, 71] width 251 height 10
click at [310, 71] on input "E_ALL_TARGET_OFFER_1DEPO WO BARCELONA_280925" at bounding box center [301, 70] width 86 height 9
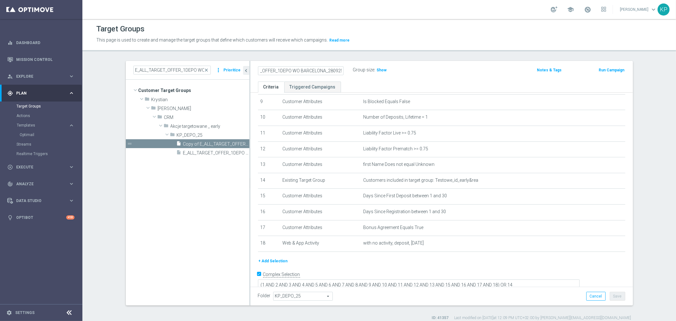
drag, startPoint x: 321, startPoint y: 70, endPoint x: 298, endPoint y: 70, distance: 23.1
click at [298, 70] on input "E_ALL_TARGET_OFFER_1DEPO WO BARCELONA_280925" at bounding box center [301, 70] width 86 height 9
drag, startPoint x: 303, startPoint y: 68, endPoint x: 369, endPoint y: 74, distance: 66.1
click at [369, 74] on div "E_ALL_TARGET_OFFER_1DEPO WO WEEKEND_280925 Group size : Show" at bounding box center [378, 71] width 251 height 10
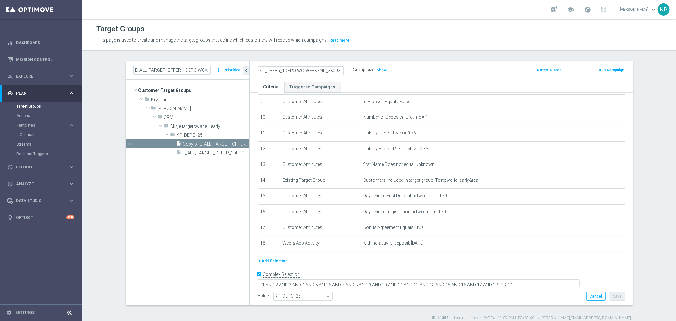
type input "E_ALL_TARGET_OFFER_1DEPO WO WEEKEND_280925"
click at [353, 67] on label "Group size" at bounding box center [364, 69] width 22 height 5
click at [622, 297] on button "Save" at bounding box center [618, 296] width 16 height 9
click at [305, 72] on h2 "E_ALL_TARGET_OFFER_1DEPO WO WEEKEND_280925" at bounding box center [297, 70] width 79 height 8
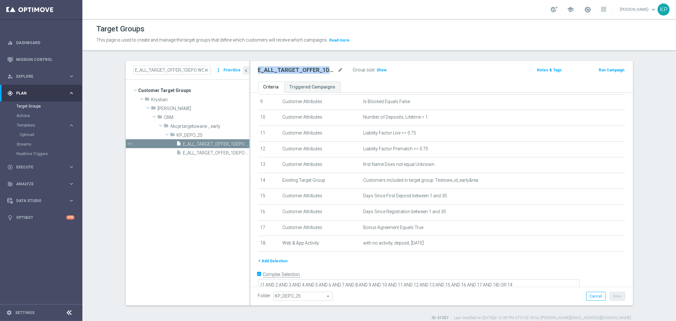
click at [305, 72] on h2 "E_ALL_TARGET_OFFER_1DEPO WO WEEKEND_280925" at bounding box center [297, 70] width 79 height 8
copy div "E_ALL_TARGET_OFFER_1DEPO WO WEEKEND_280925"
click at [190, 68] on input "E_ALL_TARGET_OFFER_1DEPO WO BARCELONA_210925" at bounding box center [171, 70] width 77 height 9
paste input "2"
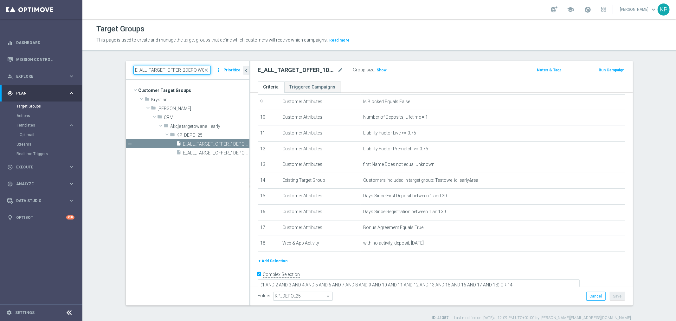
scroll to position [0, 41]
type input "E_ALL_TARGET_OFFER_2DEPO WO BARCELONA_210925"
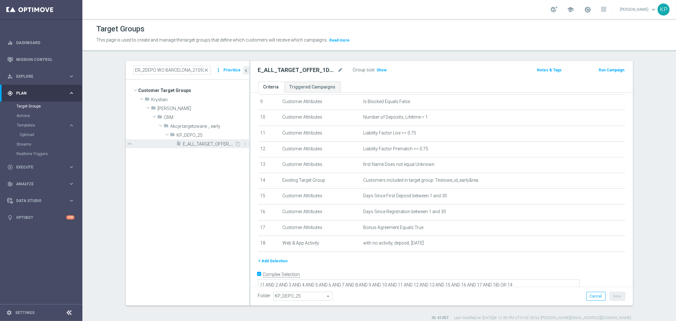
click at [192, 146] on span "E_ALL_TARGET_OFFER_2DEPO WO BARCELONA_210925" at bounding box center [209, 143] width 52 height 5
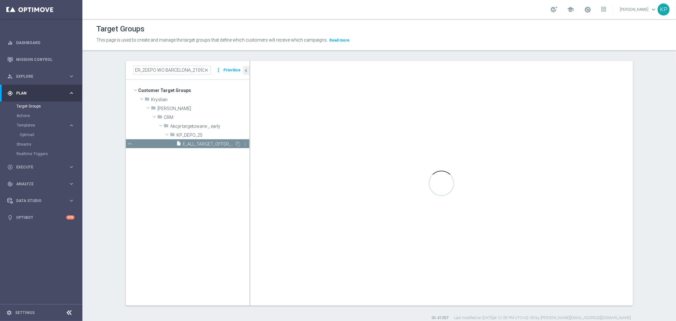
scroll to position [0, 0]
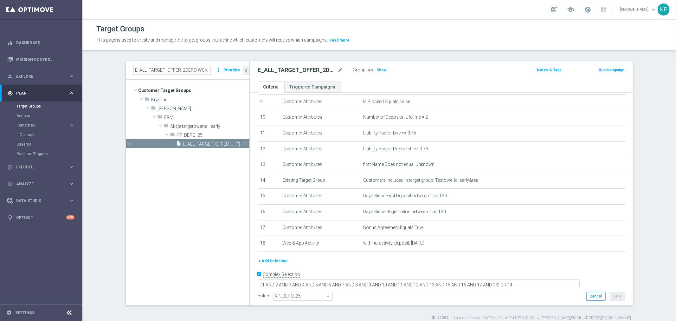
click at [236, 144] on icon "content_copy" at bounding box center [238, 143] width 5 height 5
click at [338, 71] on icon "mode_edit" at bounding box center [341, 70] width 6 height 8
click at [294, 70] on input "Copy of E_ALL_TARGET_OFFER_2DEPO WO BARCELONA_210925" at bounding box center [301, 70] width 86 height 9
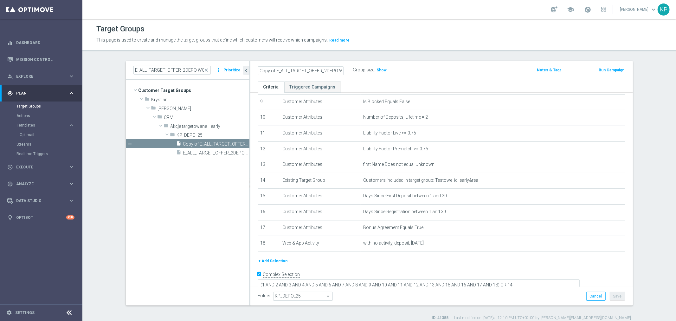
drag, startPoint x: 255, startPoint y: 70, endPoint x: 248, endPoint y: 70, distance: 7.0
click at [247, 70] on as-split "E_ALL_TARGET_OFFER_2DEPO WO BARCELONA_210925 close more_vert Prioritize Custome…" at bounding box center [379, 183] width 507 height 244
click at [269, 70] on input "Copy of E_ALL_TARGET_OFFER_2DEPO WO BARCELONA_210925" at bounding box center [301, 70] width 86 height 9
drag, startPoint x: 273, startPoint y: 70, endPoint x: 234, endPoint y: 70, distance: 39.3
click at [234, 70] on as-split "E_ALL_TARGET_OFFER_2DEPO WO BARCELONA_210925 close more_vert Prioritize Custome…" at bounding box center [379, 183] width 507 height 244
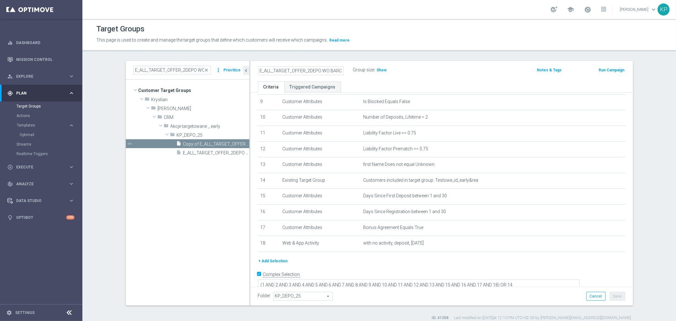
scroll to position [0, 30]
drag, startPoint x: 300, startPoint y: 72, endPoint x: 344, endPoint y: 69, distance: 43.8
click at [344, 69] on div "E_ALL_TARGET_OFFER_2DEPO WO BARCELONA_210925" at bounding box center [300, 70] width 95 height 9
click at [313, 66] on input "E_ALL_TARGET_OFFER_2DEPO WO BARCELONA_210925" at bounding box center [301, 70] width 86 height 9
drag, startPoint x: 321, startPoint y: 68, endPoint x: 299, endPoint y: 68, distance: 22.8
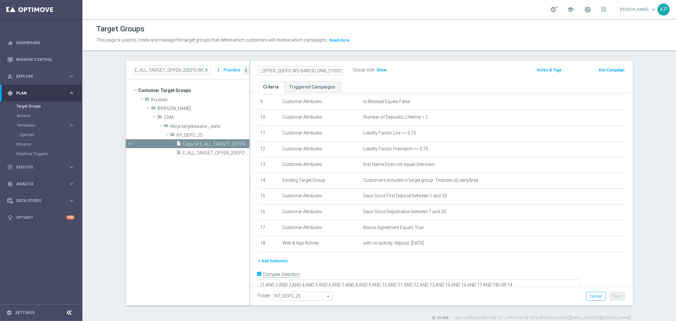
click at [299, 68] on input "E_ALL_TARGET_OFFER_2DEPO WO BARCELONA_210925" at bounding box center [301, 70] width 86 height 9
drag, startPoint x: 306, startPoint y: 68, endPoint x: 359, endPoint y: 72, distance: 53.1
click at [359, 72] on div "E_ALL_TARGET_OFFER_2DEPO WO WEEKEND_210925 Group size : Show" at bounding box center [378, 71] width 251 height 10
click at [327, 72] on input "E_ALL_TARGET_OFFER_2DEPO WO WEEKEND_210925" at bounding box center [301, 70] width 86 height 9
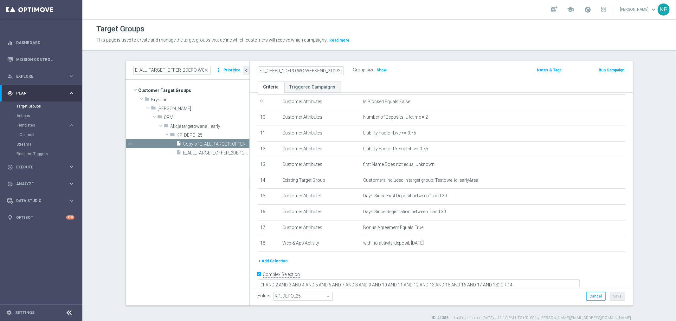
click at [328, 68] on input "E_ALL_TARGET_OFFER_2DEPO WO WEEKEND_210925" at bounding box center [301, 70] width 86 height 9
drag, startPoint x: 324, startPoint y: 68, endPoint x: 364, endPoint y: 68, distance: 39.9
click at [364, 68] on div "E_ALL_TARGET_OFFER_2DEPO WO WEEKEND_280925 Group size : Show" at bounding box center [378, 71] width 251 height 10
type input "E_ALL_TARGET_OFFER_2DEPO WO WEEKEND_280925"
click at [356, 62] on div "E_ALL_TARGET_OFFER_2DEPO WO WEEKEND_280925 Group size : Show Notes & Tags Run C…" at bounding box center [441, 71] width 383 height 21
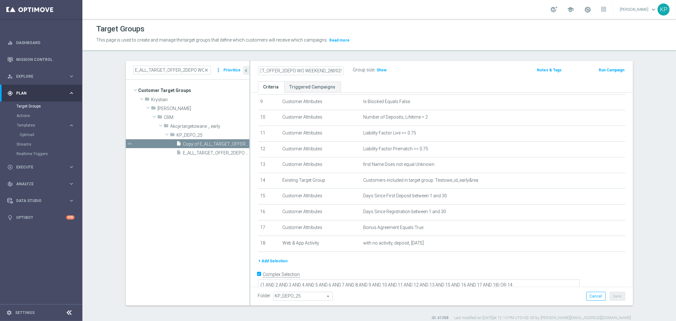
scroll to position [0, 0]
click at [619, 292] on button "Save" at bounding box center [618, 296] width 16 height 9
click at [378, 70] on span "Show" at bounding box center [382, 70] width 10 height 4
click at [323, 71] on h2 "E_ALL_TARGET_OFFER_2DEPO WO WEEKEND_280925" at bounding box center [297, 70] width 79 height 8
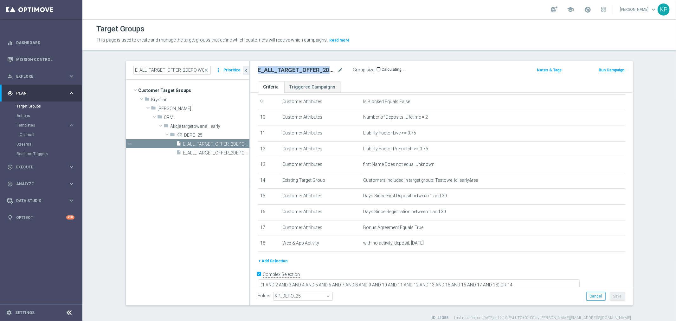
click at [323, 71] on h2 "E_ALL_TARGET_OFFER_2DEPO WO WEEKEND_280925" at bounding box center [297, 70] width 79 height 8
click at [411, 9] on div "school [PERSON_NAME] keyboard_arrow_down KP" at bounding box center [379, 9] width 594 height 19
click at [316, 69] on h2 "E_ALL_TARGET_OFFER_2DEPO WO WEEKEND_280925" at bounding box center [297, 70] width 79 height 8
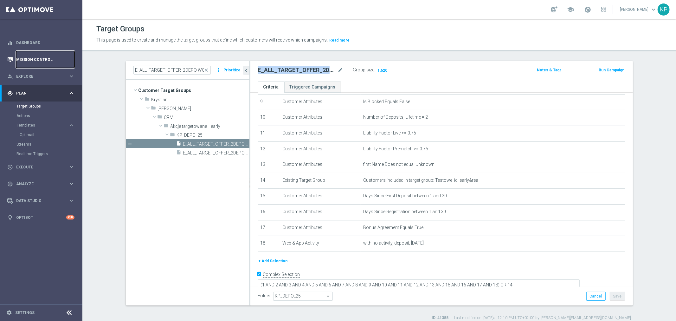
click at [59, 61] on link "Mission Control" at bounding box center [45, 59] width 58 height 17
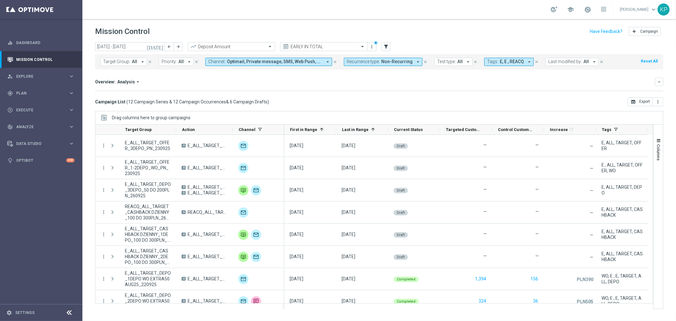
click at [335, 27] on div "Mission Control add Campaign" at bounding box center [379, 31] width 568 height 12
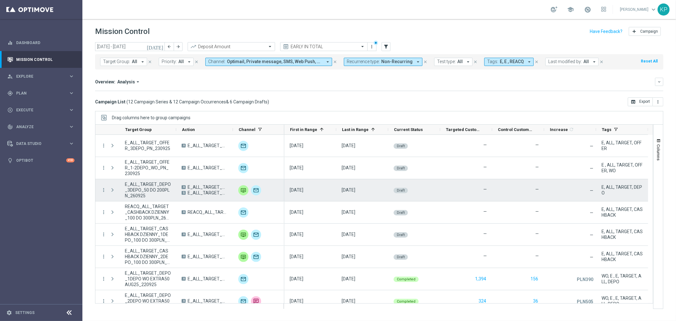
click at [131, 184] on span "E_ALL_TARGET_DEPO_3DEPO_50 DO 200PLN_260925" at bounding box center [148, 189] width 46 height 17
click at [105, 189] on icon "more_vert" at bounding box center [104, 190] width 6 height 6
click at [117, 192] on span "Campaign Details" at bounding box center [132, 194] width 32 height 4
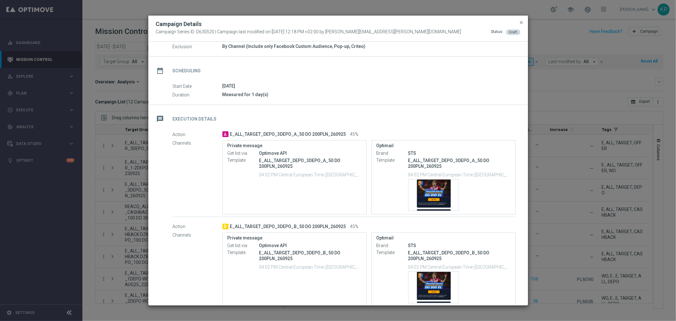
scroll to position [70, 0]
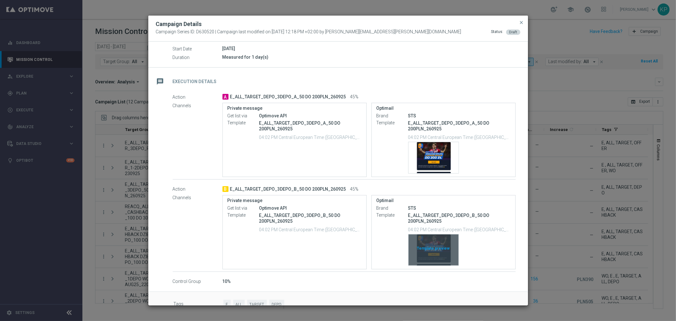
click at [430, 241] on div "Template preview" at bounding box center [434, 249] width 50 height 31
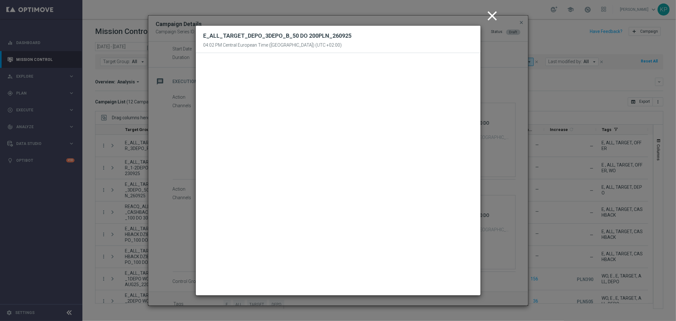
click at [493, 15] on icon "close" at bounding box center [493, 16] width 16 height 16
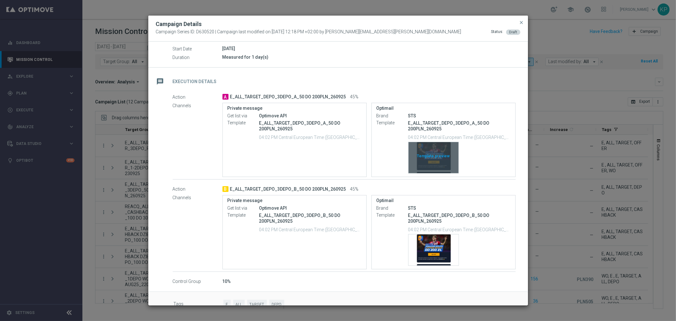
click at [441, 159] on div "Template preview" at bounding box center [434, 157] width 50 height 31
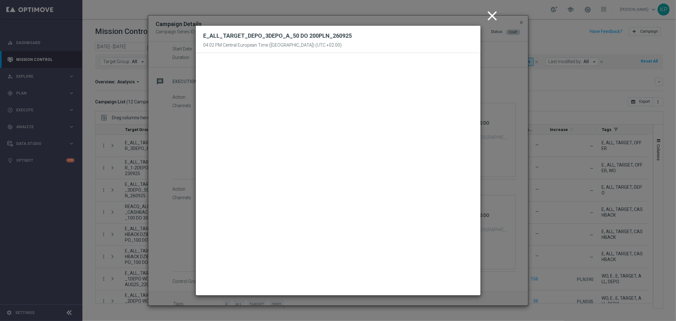
click at [490, 13] on icon "close" at bounding box center [493, 16] width 16 height 16
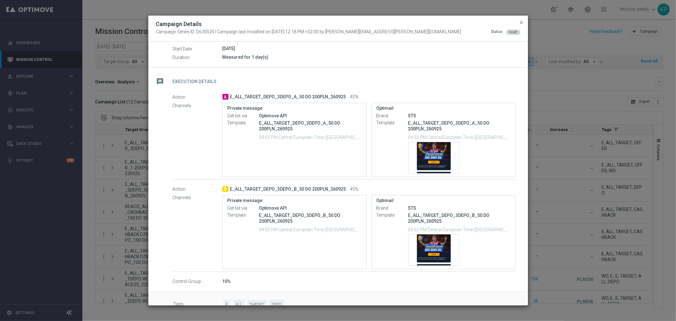
click at [449, 24] on div "Campaign Details" at bounding box center [338, 24] width 374 height 8
click at [520, 23] on span "close" at bounding box center [521, 22] width 5 height 5
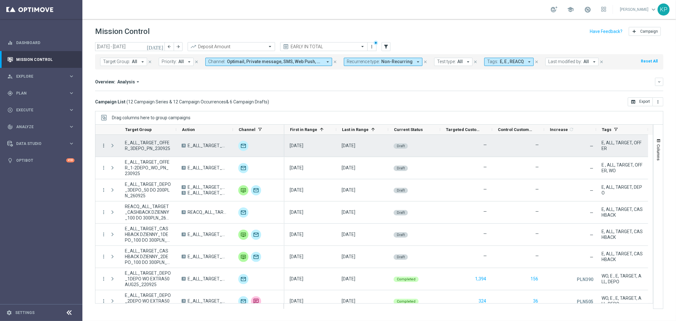
click at [105, 146] on icon "more_vert" at bounding box center [104, 146] width 6 height 6
click at [118, 146] on div "list Campaign Details" at bounding box center [142, 150] width 71 height 9
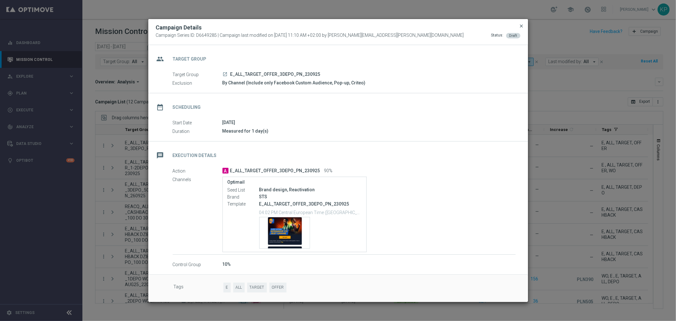
click at [520, 26] on span "close" at bounding box center [521, 25] width 5 height 5
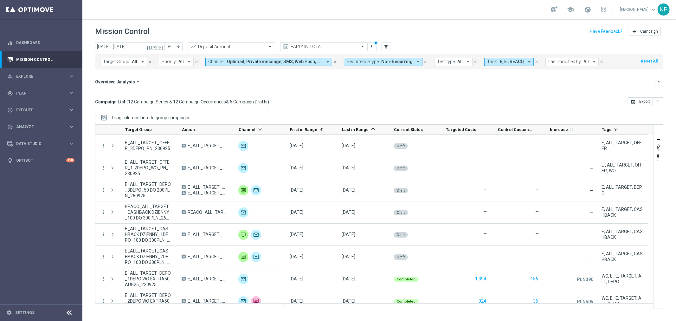
click at [162, 48] on icon "[DATE]" at bounding box center [155, 47] width 17 height 6
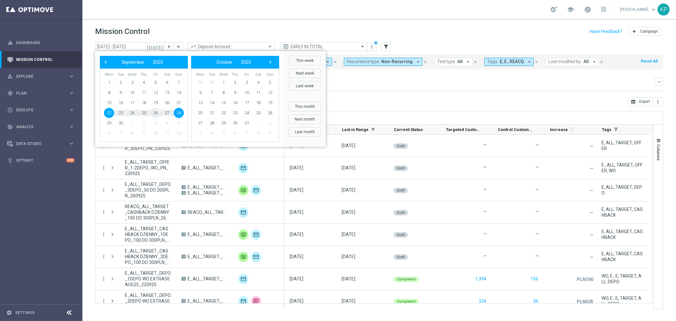
click at [158, 113] on span "26" at bounding box center [156, 113] width 10 height 10
click at [176, 113] on span "28" at bounding box center [179, 113] width 10 height 10
type input "[DATE] - [DATE]"
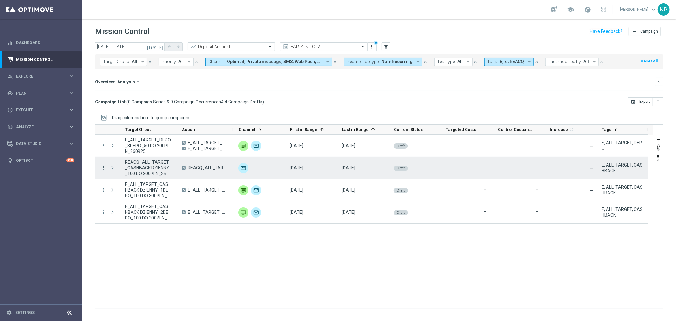
click at [103, 167] on icon "more_vert" at bounding box center [104, 168] width 6 height 6
click at [115, 170] on div "list" at bounding box center [112, 172] width 10 height 4
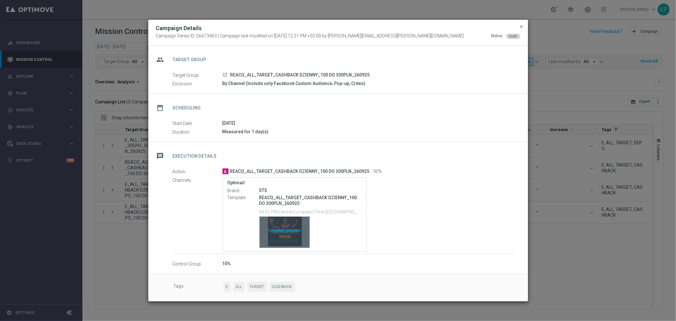
click at [295, 220] on div "Template preview" at bounding box center [285, 232] width 50 height 31
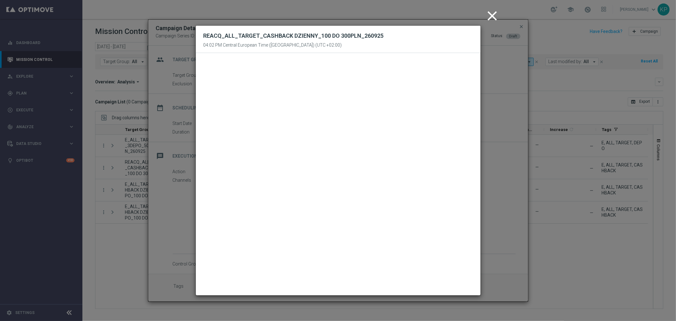
click at [489, 23] on icon "close" at bounding box center [493, 16] width 16 height 16
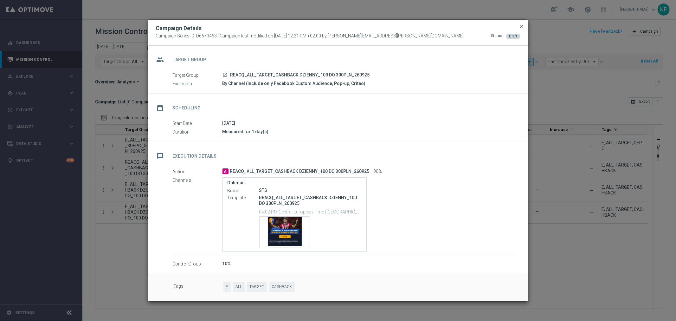
click at [521, 25] on span "close" at bounding box center [521, 26] width 5 height 5
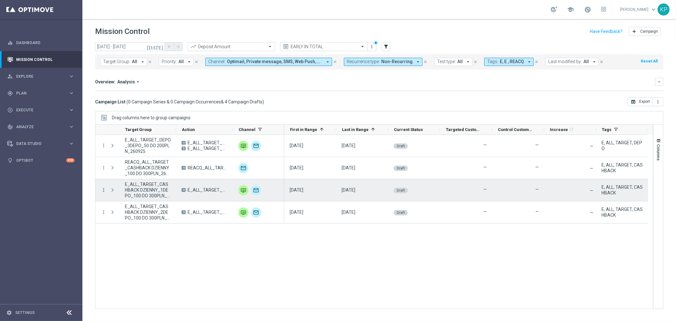
click at [104, 190] on icon "more_vert" at bounding box center [104, 190] width 6 height 6
click at [108, 192] on div "list" at bounding box center [112, 194] width 10 height 4
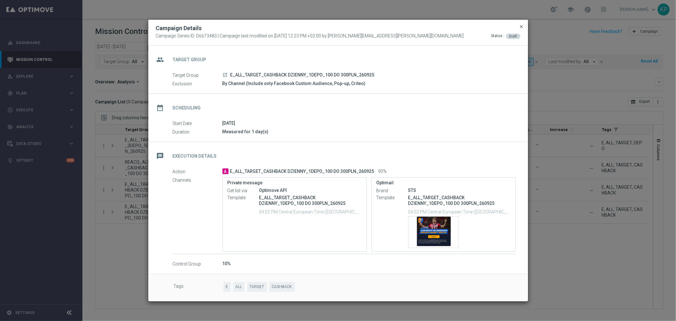
click at [521, 26] on span "close" at bounding box center [521, 26] width 5 height 5
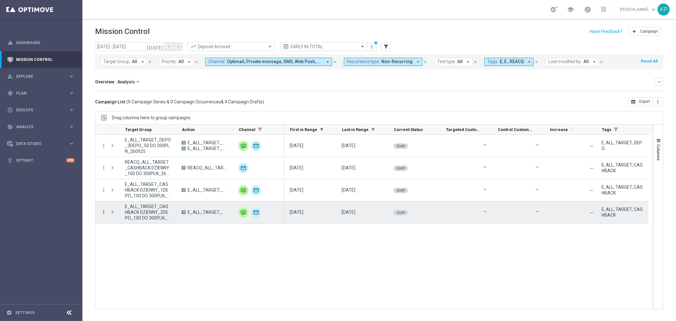
click at [105, 211] on icon "more_vert" at bounding box center [104, 212] width 6 height 6
click at [120, 215] on span "Campaign Details" at bounding box center [132, 216] width 32 height 4
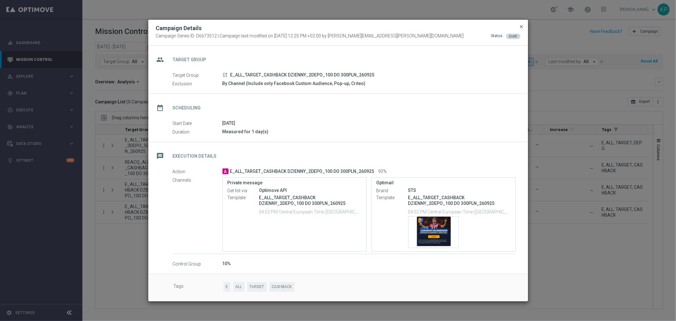
click at [519, 26] on span "close" at bounding box center [521, 26] width 5 height 5
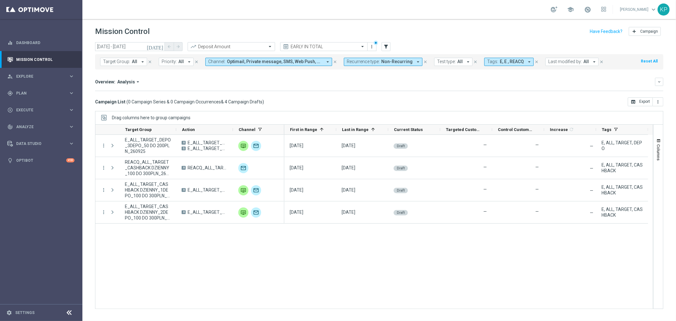
click at [448, 33] on div "Mission Control add Campaign" at bounding box center [379, 31] width 568 height 12
